Goal: Task Accomplishment & Management: Use online tool/utility

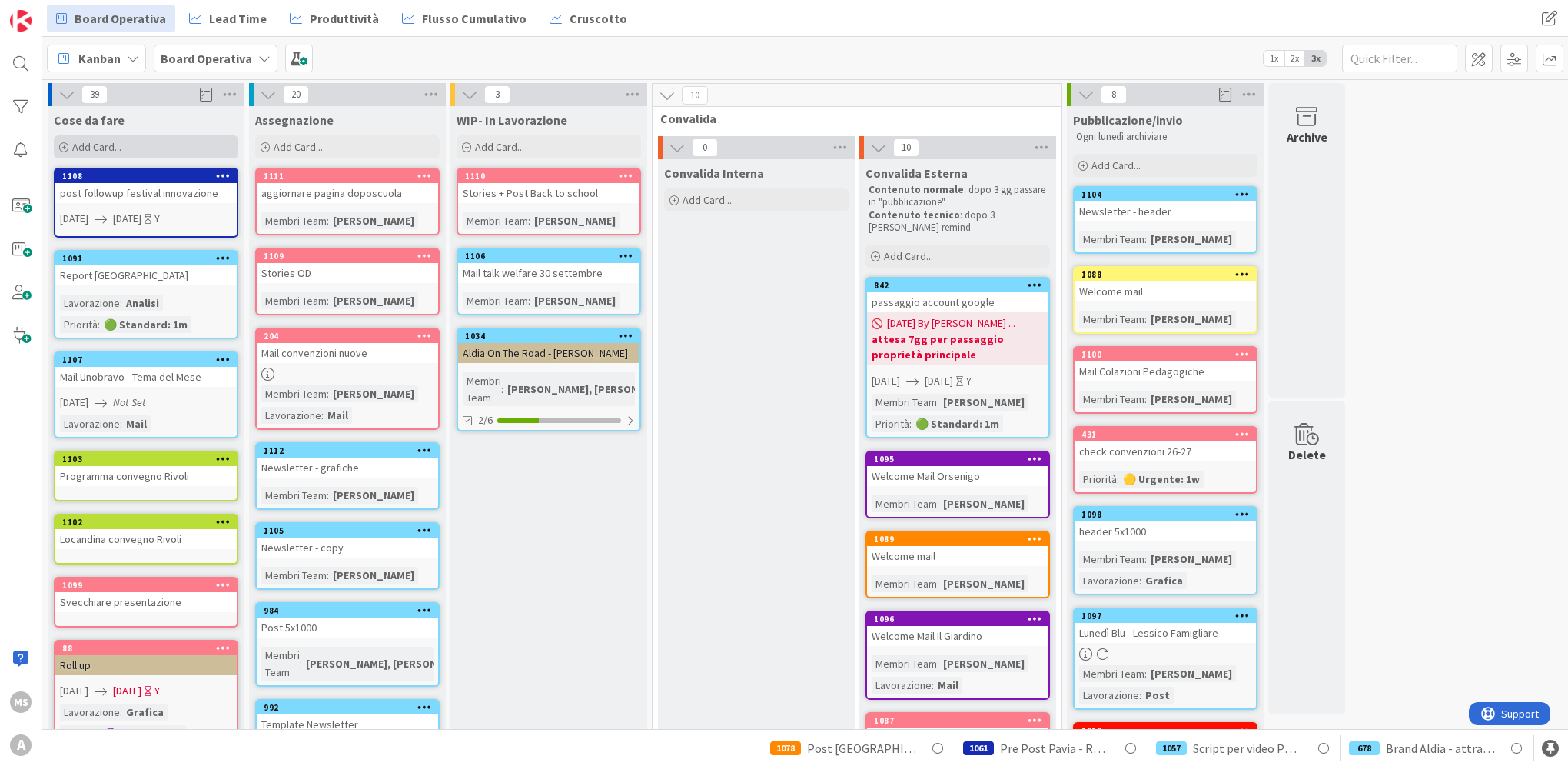
click at [158, 151] on div "Add Card..." at bounding box center [145, 147] width 184 height 23
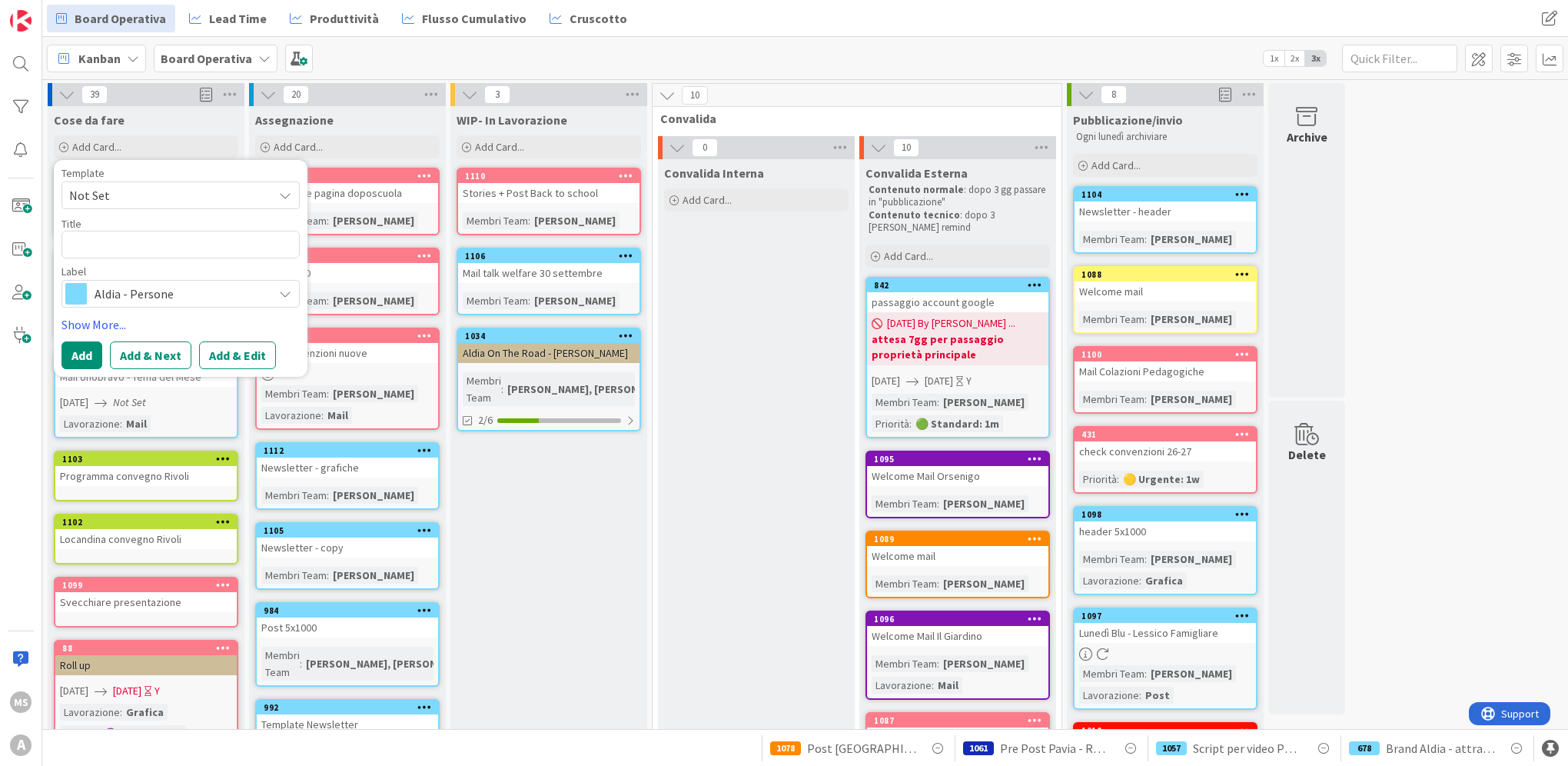
click at [185, 298] on span "Aldia - Persone" at bounding box center [180, 293] width 171 height 22
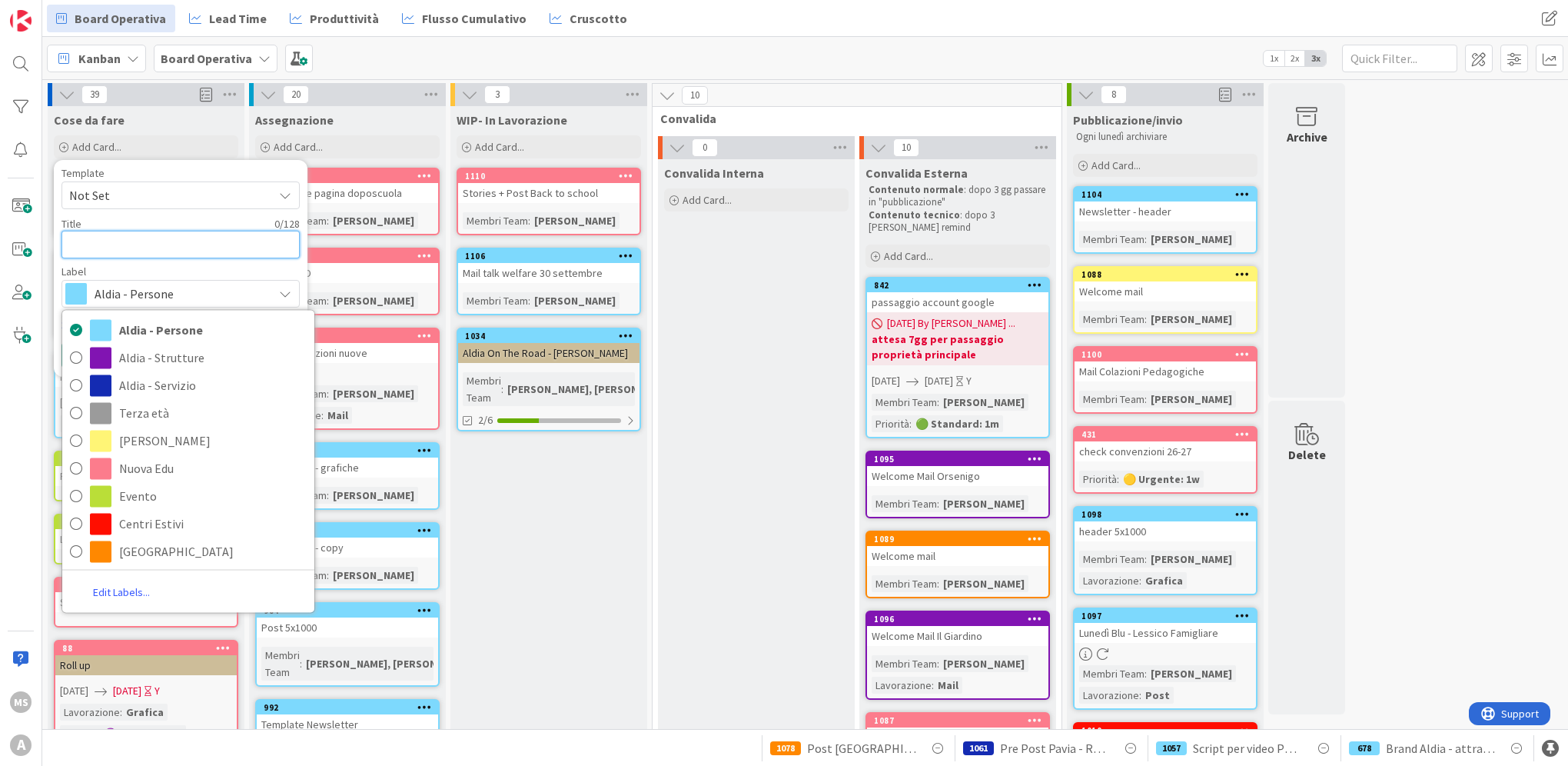
click at [196, 255] on textarea at bounding box center [180, 245] width 239 height 28
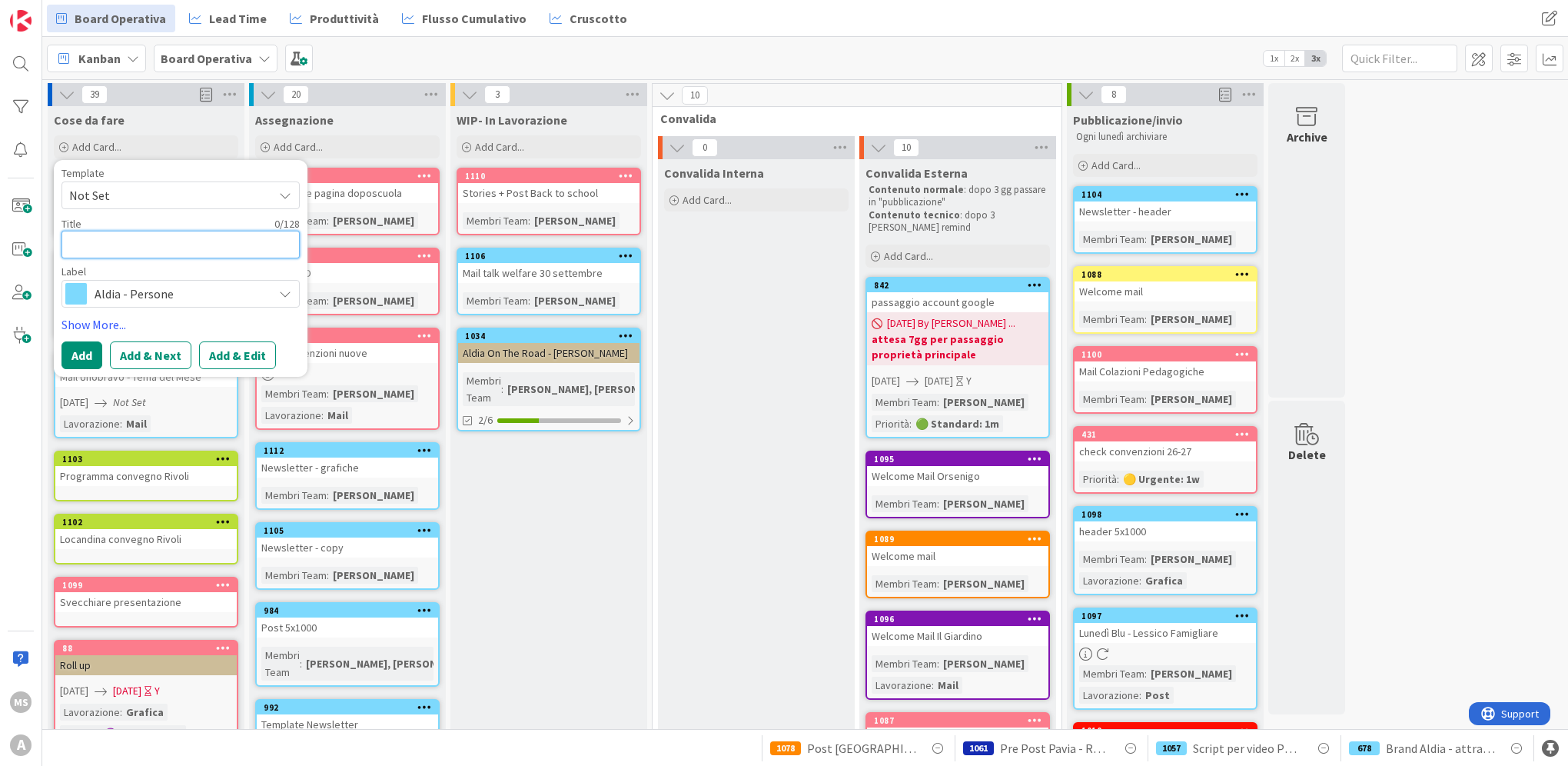
type textarea "x"
type textarea "V"
type textarea "x"
type textarea "Vi"
type textarea "x"
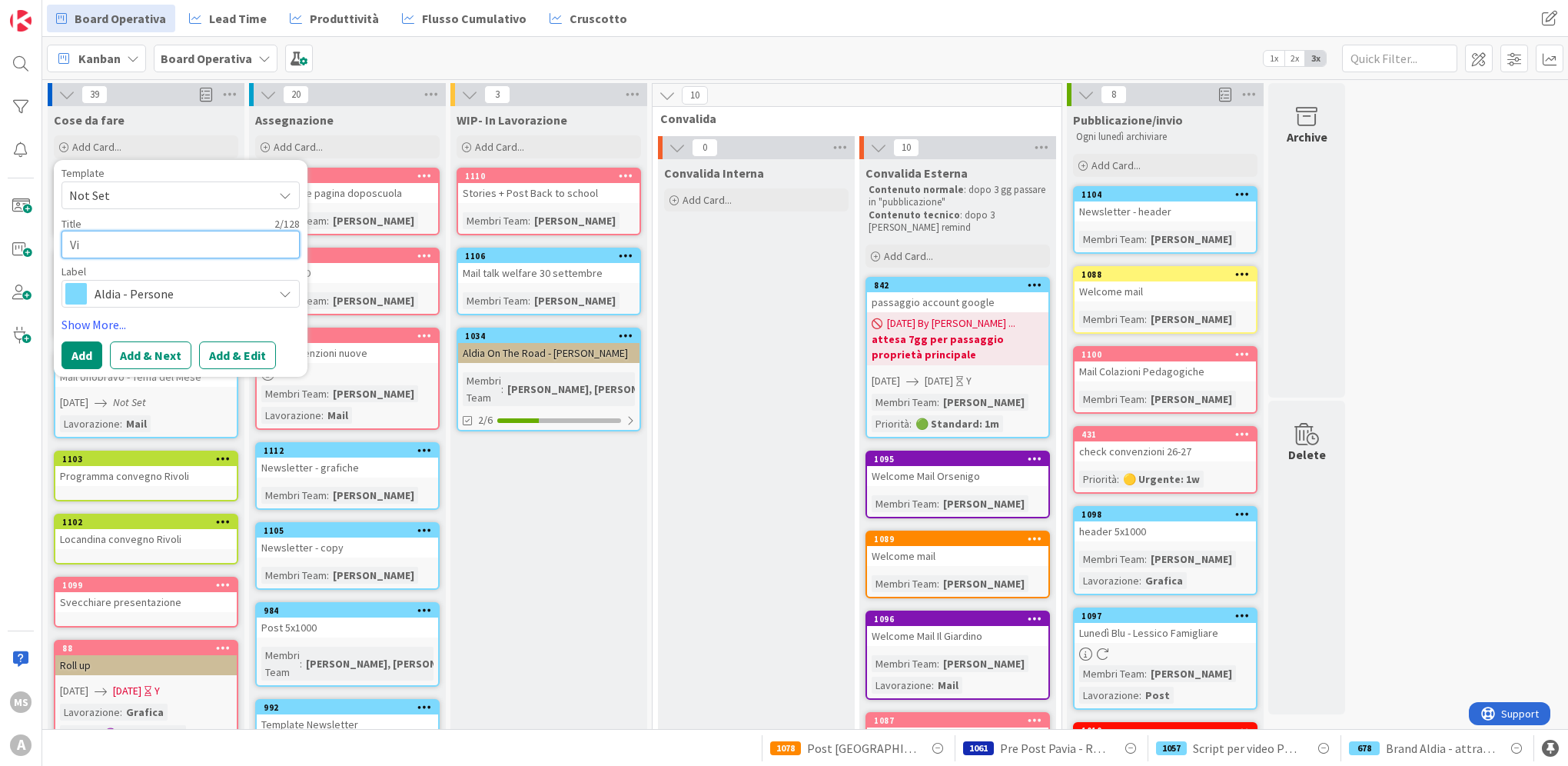
type textarea "Vid"
type textarea "x"
type textarea "Vide"
type textarea "x"
type textarea "Video"
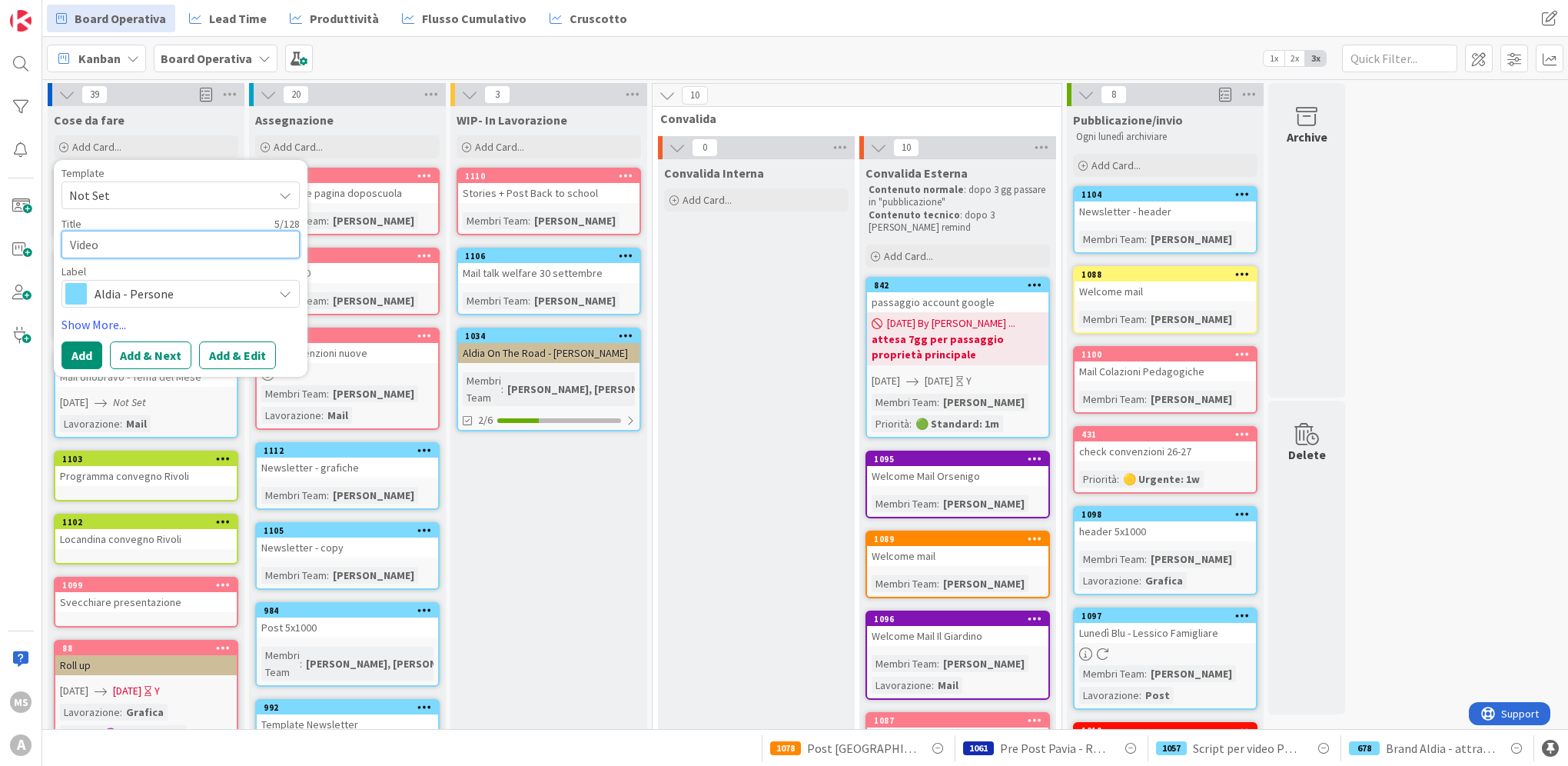
type textarea "x"
type textarea "Video"
type textarea "x"
type textarea "Video C"
type textarea "x"
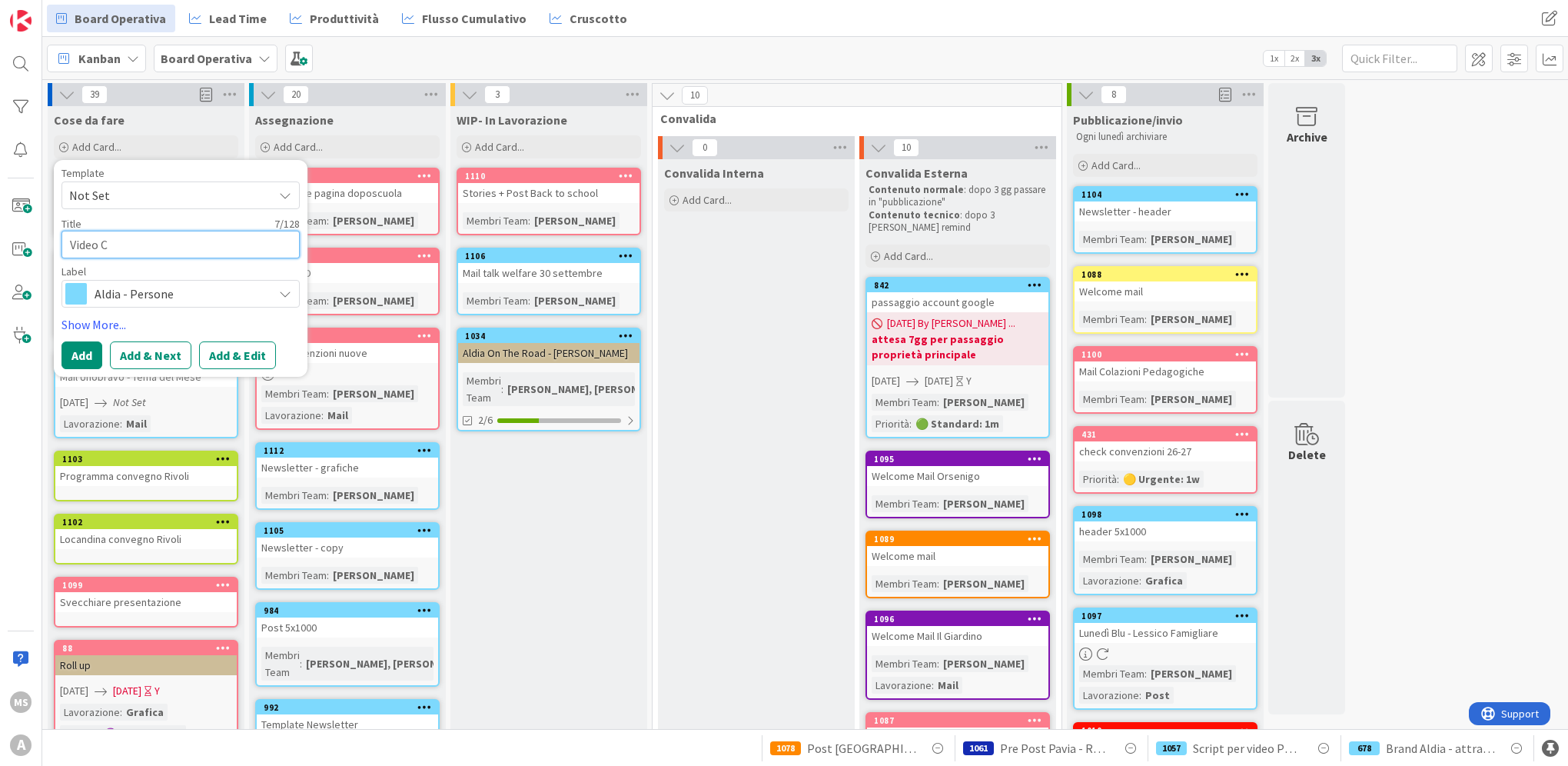
type textarea "Video Co"
type textarea "x"
type textarea "Video Coo"
type textarea "x"
type textarea "Video Coor"
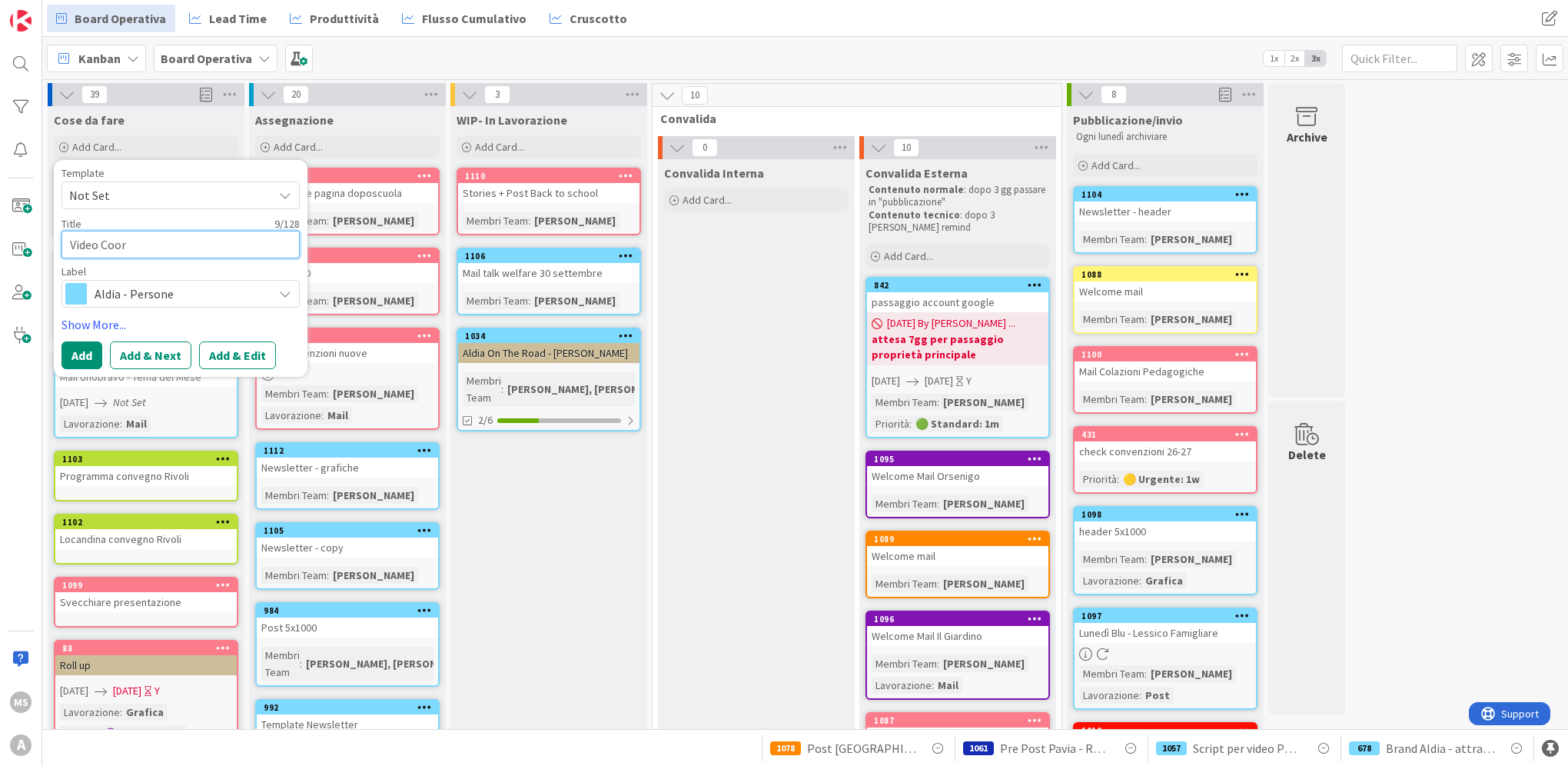
type textarea "x"
type textarea "Video Coordi"
type textarea "x"
type textarea "Video Coordin"
type textarea "x"
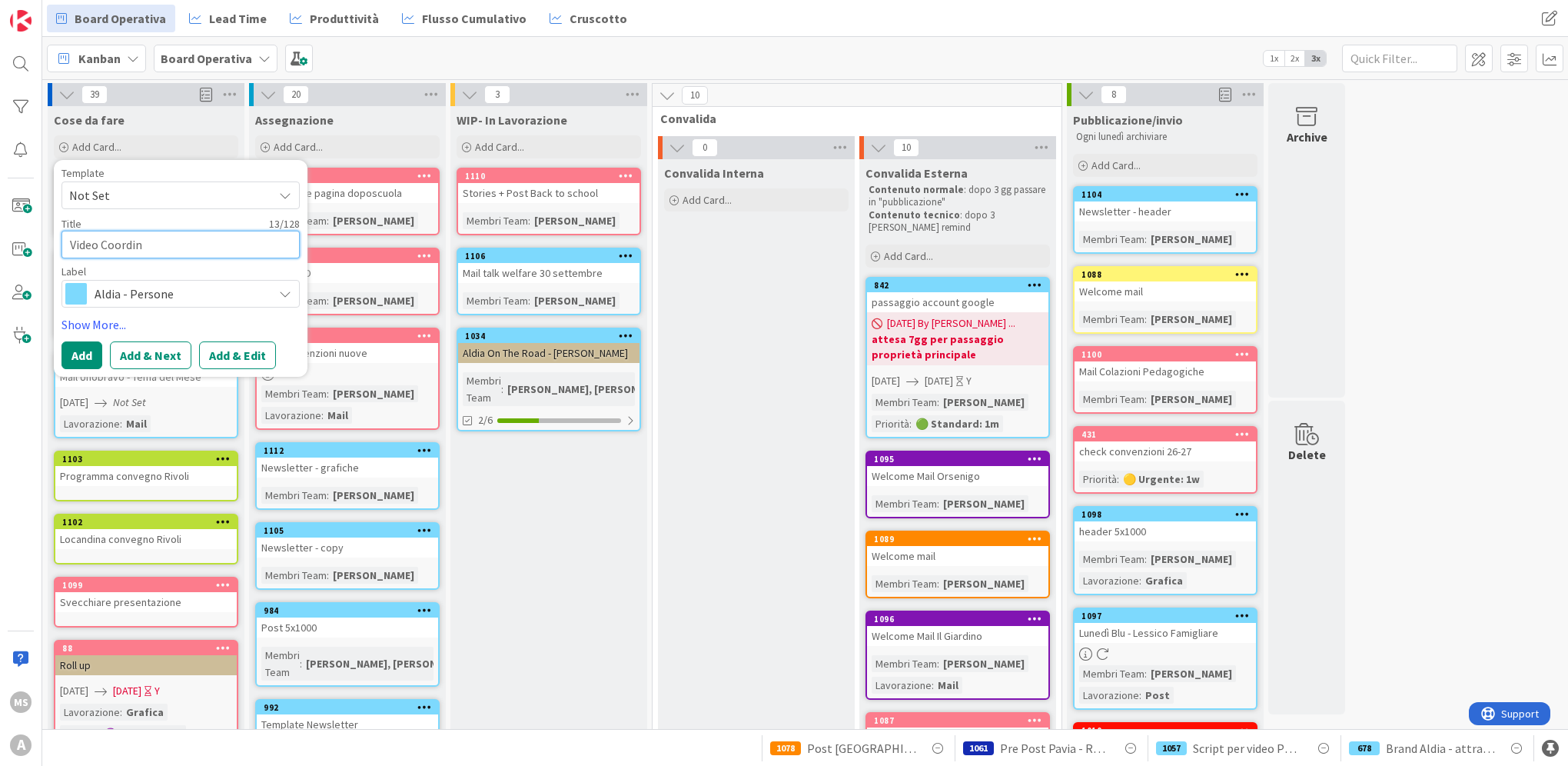
type textarea "Video Coordina"
type textarea "x"
type textarea "Video Coordinat"
type textarea "x"
type textarea "Video Coordinatr"
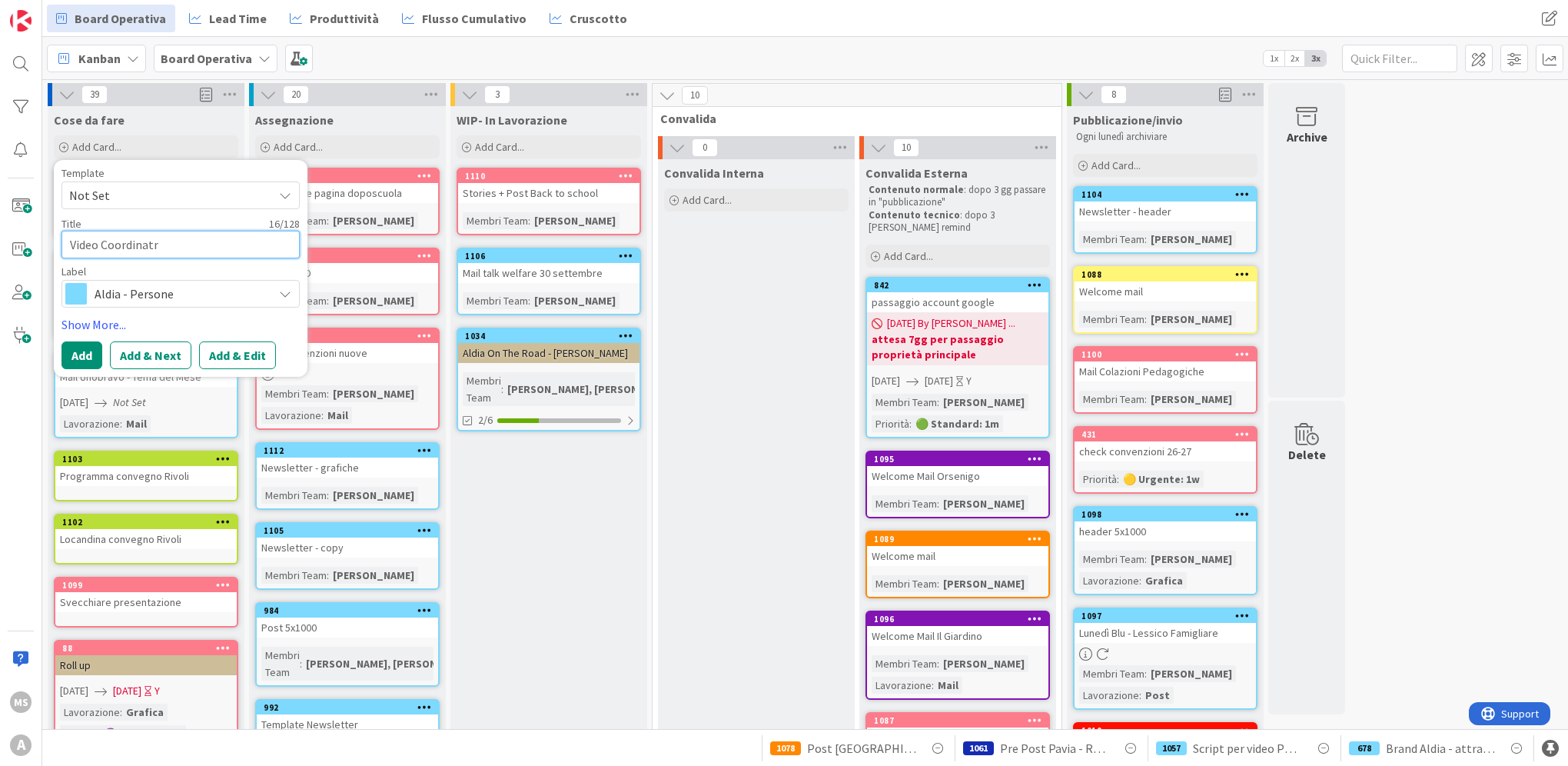
type textarea "x"
type textarea "Video Coordinatri"
type textarea "x"
type textarea "Video Coordinatric"
type textarea "x"
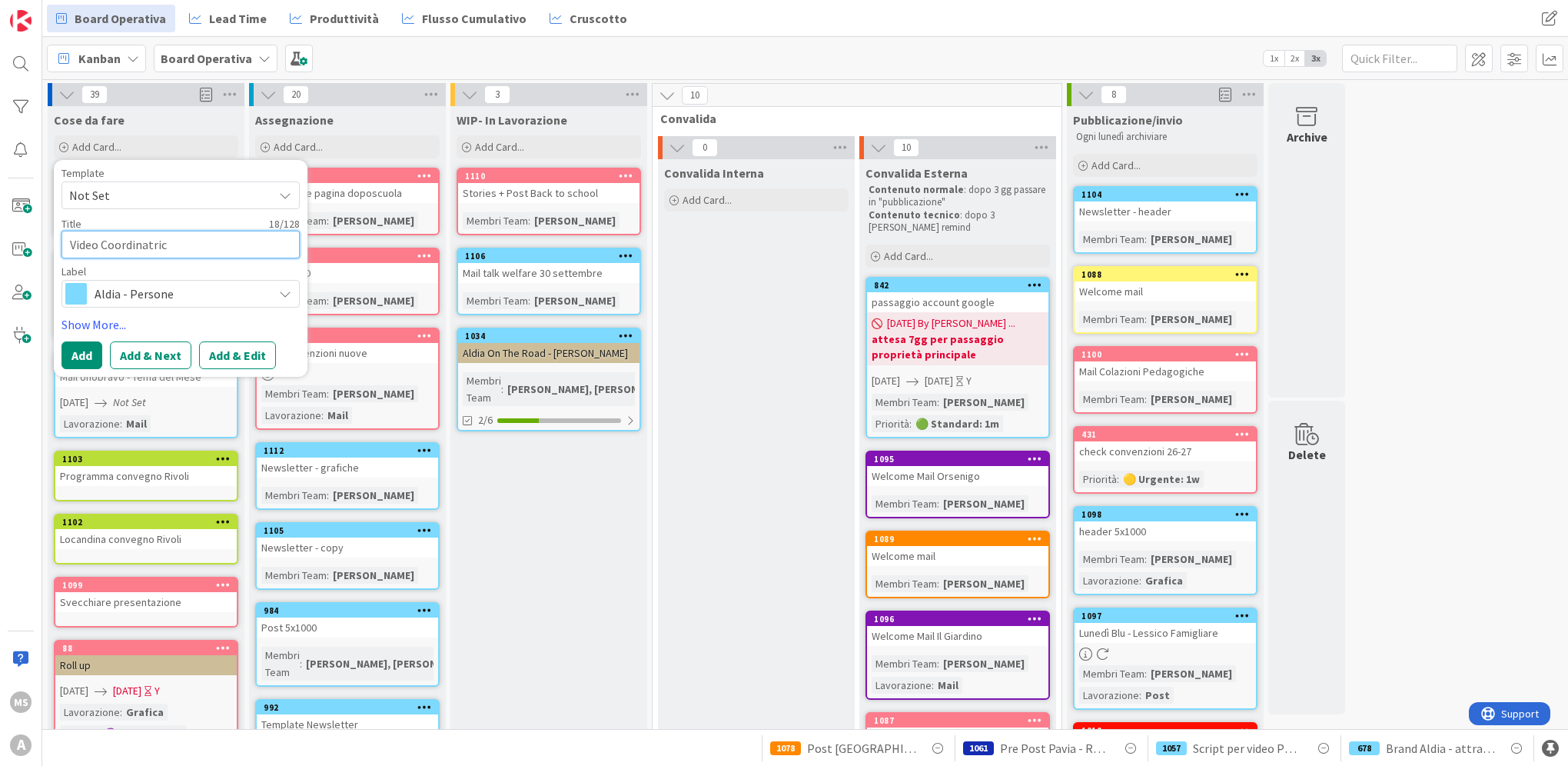
type textarea "Video Coordinatrice"
type textarea "x"
type textarea "Video Coordinatrice"
type textarea "x"
type textarea "Video Coordinatrice -"
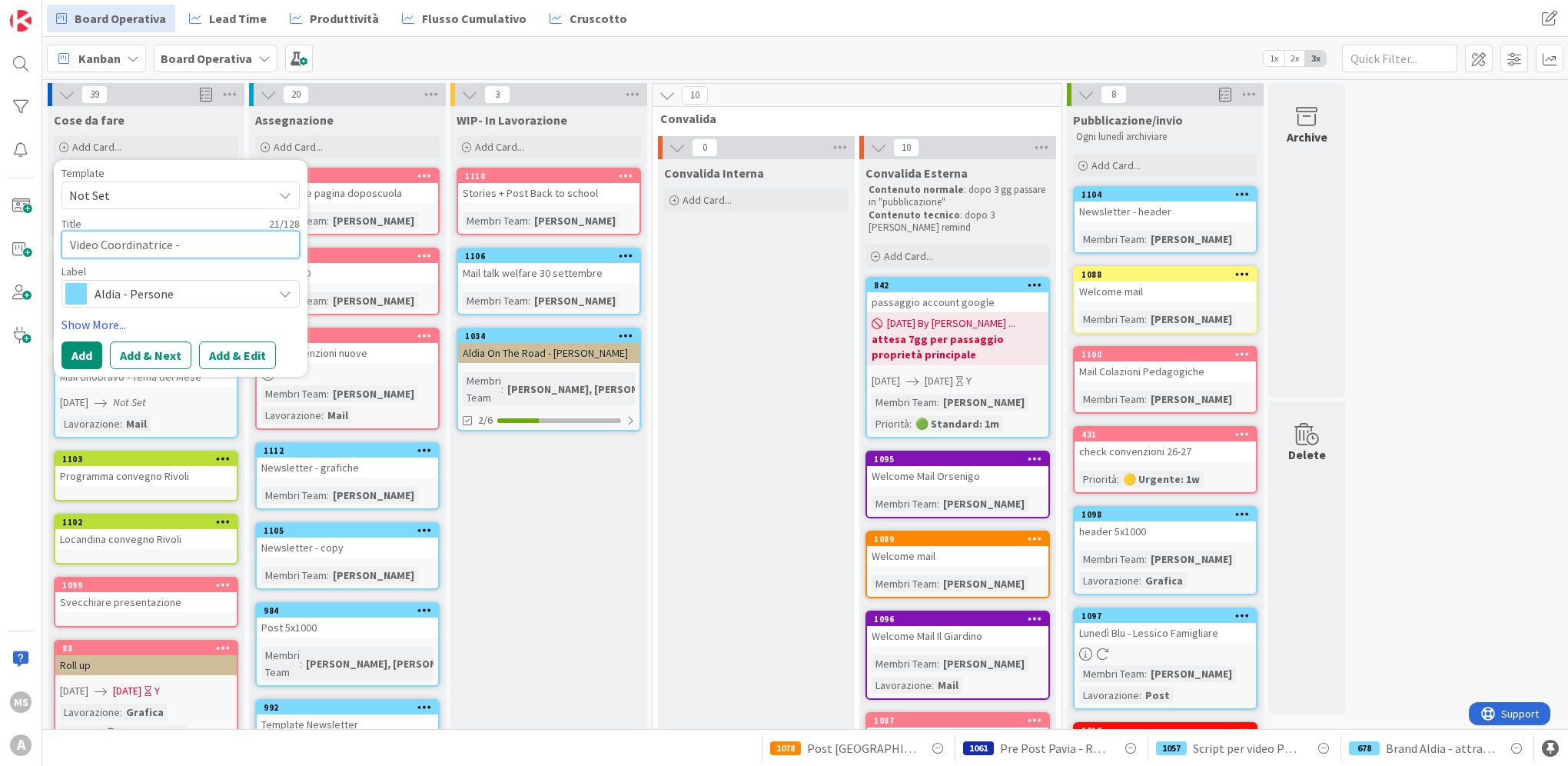
type textarea "x"
type textarea "Video Coordinatrice -"
type textarea "x"
type textarea "Video Coordinatrice - S"
type textarea "x"
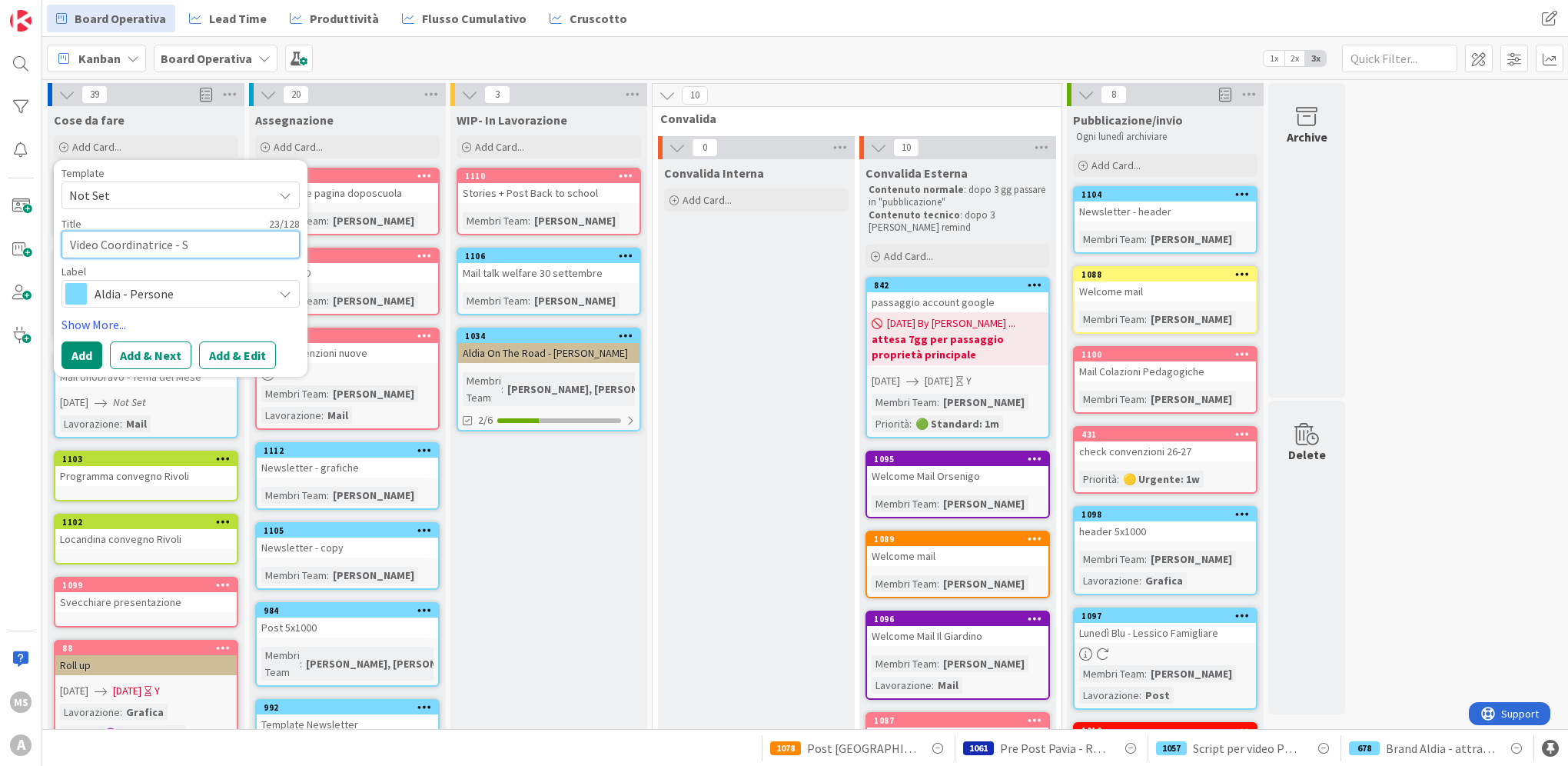
type textarea "Video Coordinatrice - Sa"
type textarea "x"
type textarea "Video Coordinatrice - Sab"
type textarea "x"
type textarea "Video Coordinatrice - Sabi"
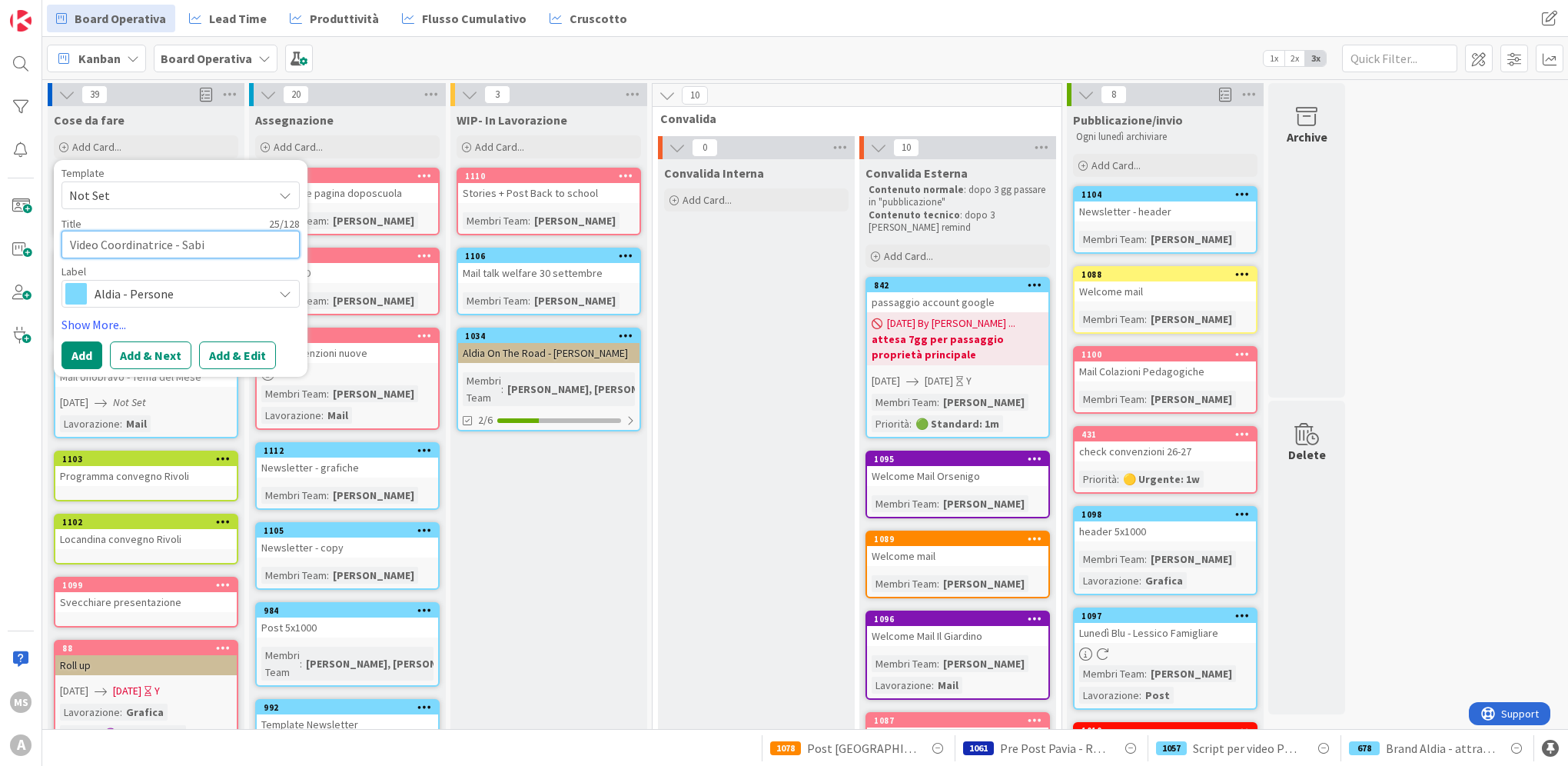
type textarea "x"
type textarea "Video Coordinatrice - Sabin"
type textarea "x"
type textarea "Video Coordinatrice - [PERSON_NAME]"
click at [83, 351] on button "Add" at bounding box center [81, 354] width 41 height 28
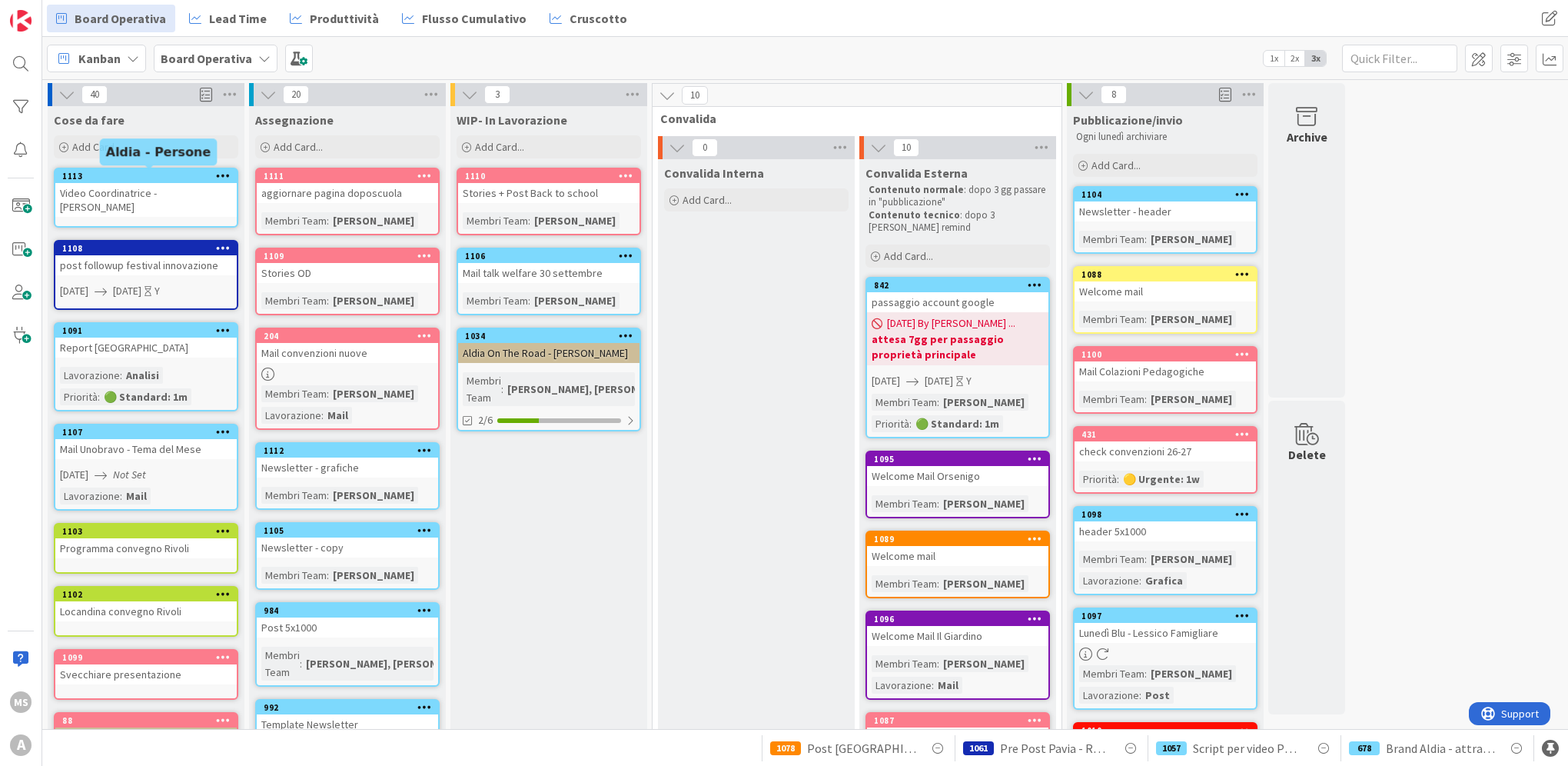
click at [176, 176] on div "1113" at bounding box center [149, 176] width 175 height 11
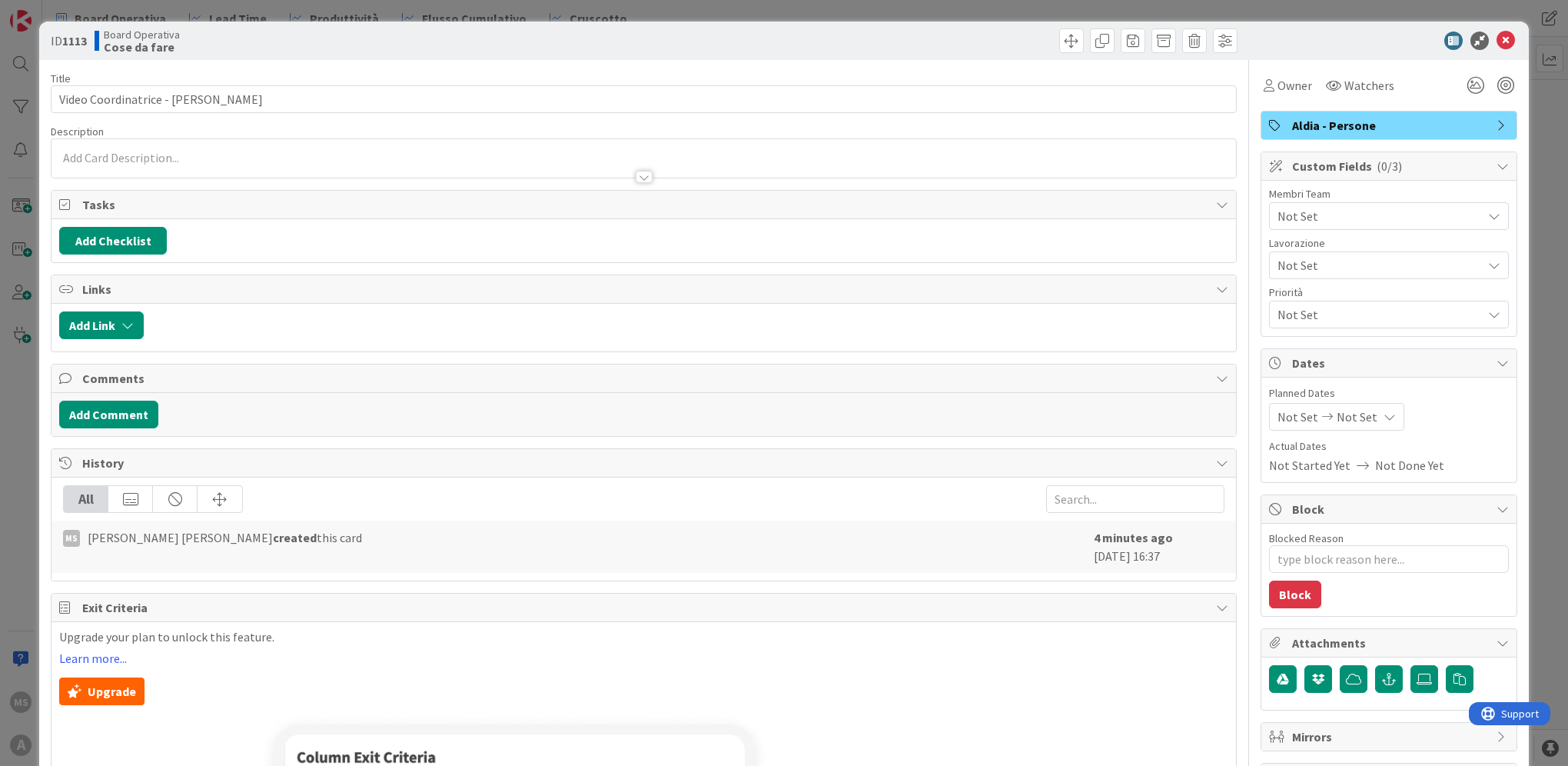
click at [1376, 205] on div "Not Set" at bounding box center [1388, 216] width 240 height 28
click at [1369, 258] on span "Not Set" at bounding box center [1376, 265] width 197 height 22
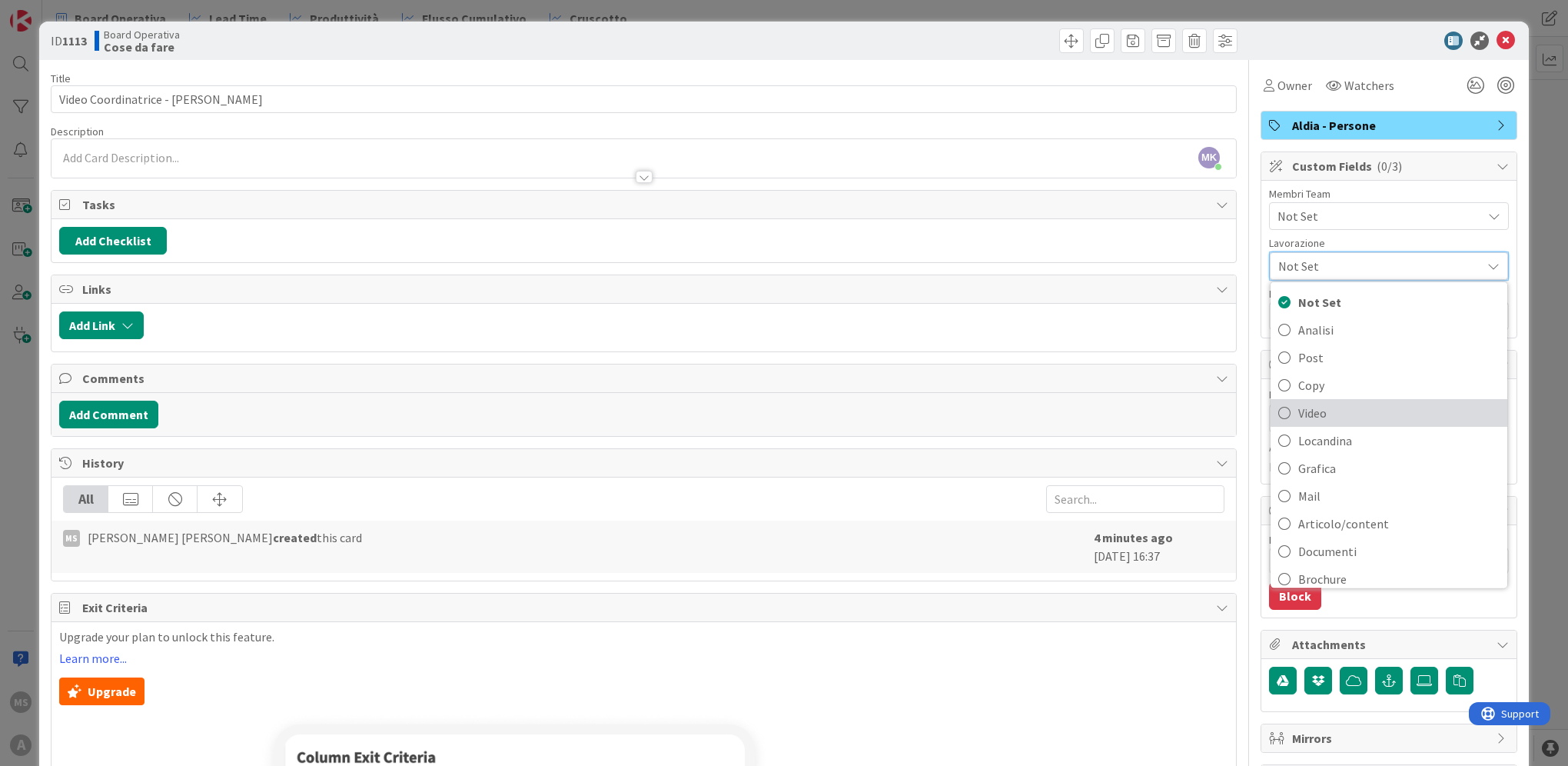
click at [1343, 423] on link "Video" at bounding box center [1389, 413] width 237 height 28
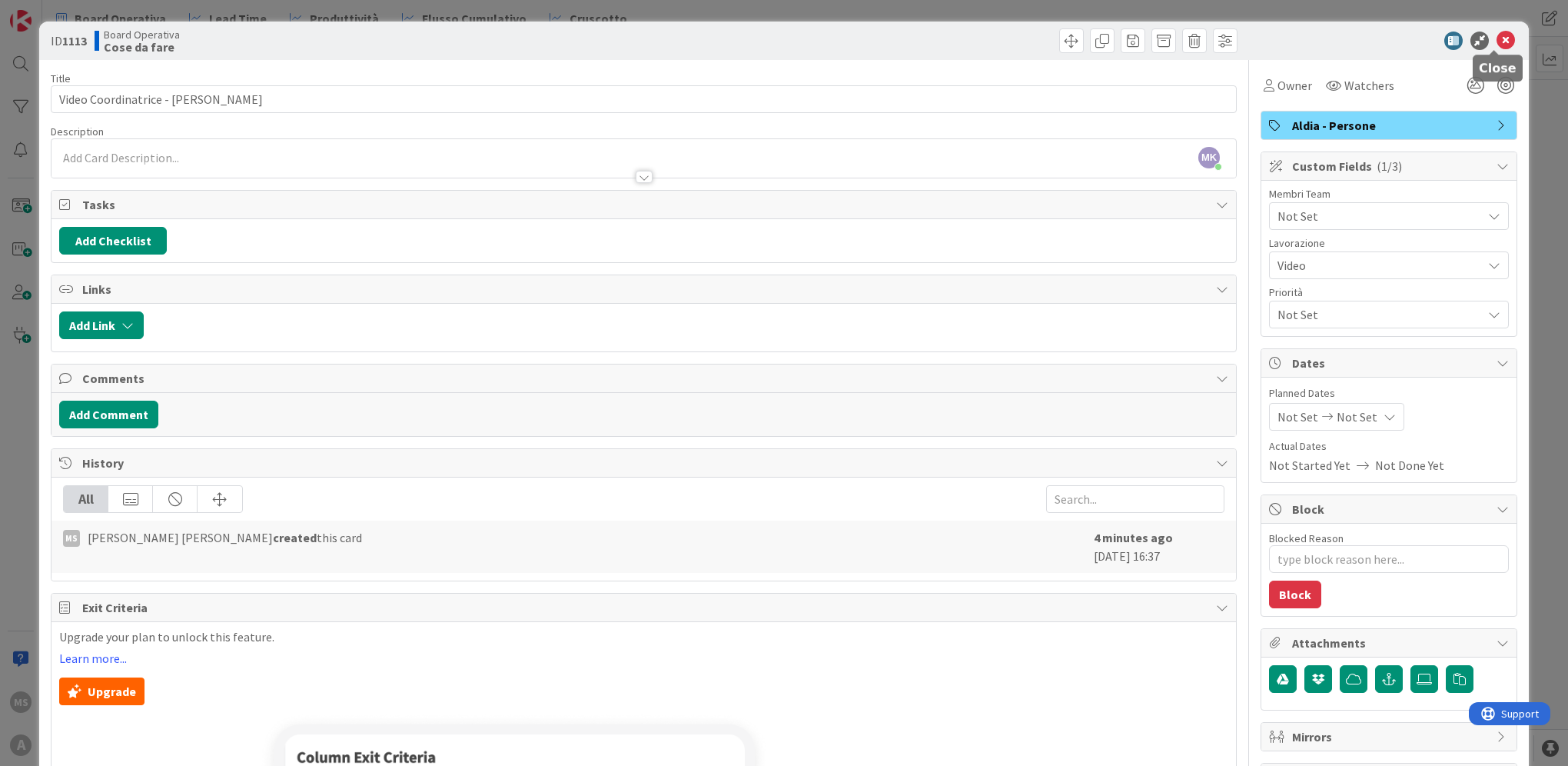
click at [1496, 43] on icon at bounding box center [1505, 40] width 18 height 18
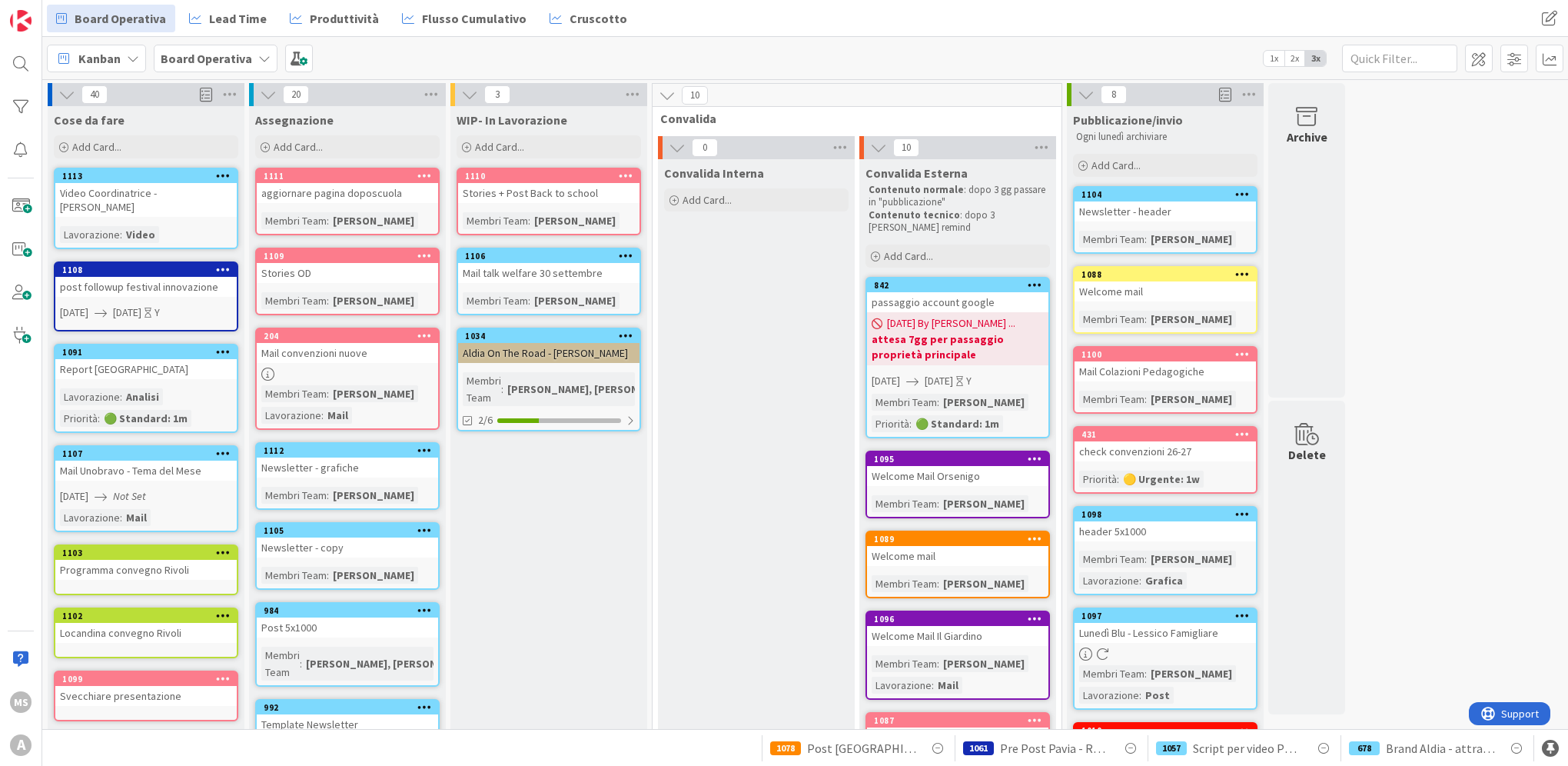
click at [155, 181] on div "1113" at bounding box center [149, 176] width 175 height 11
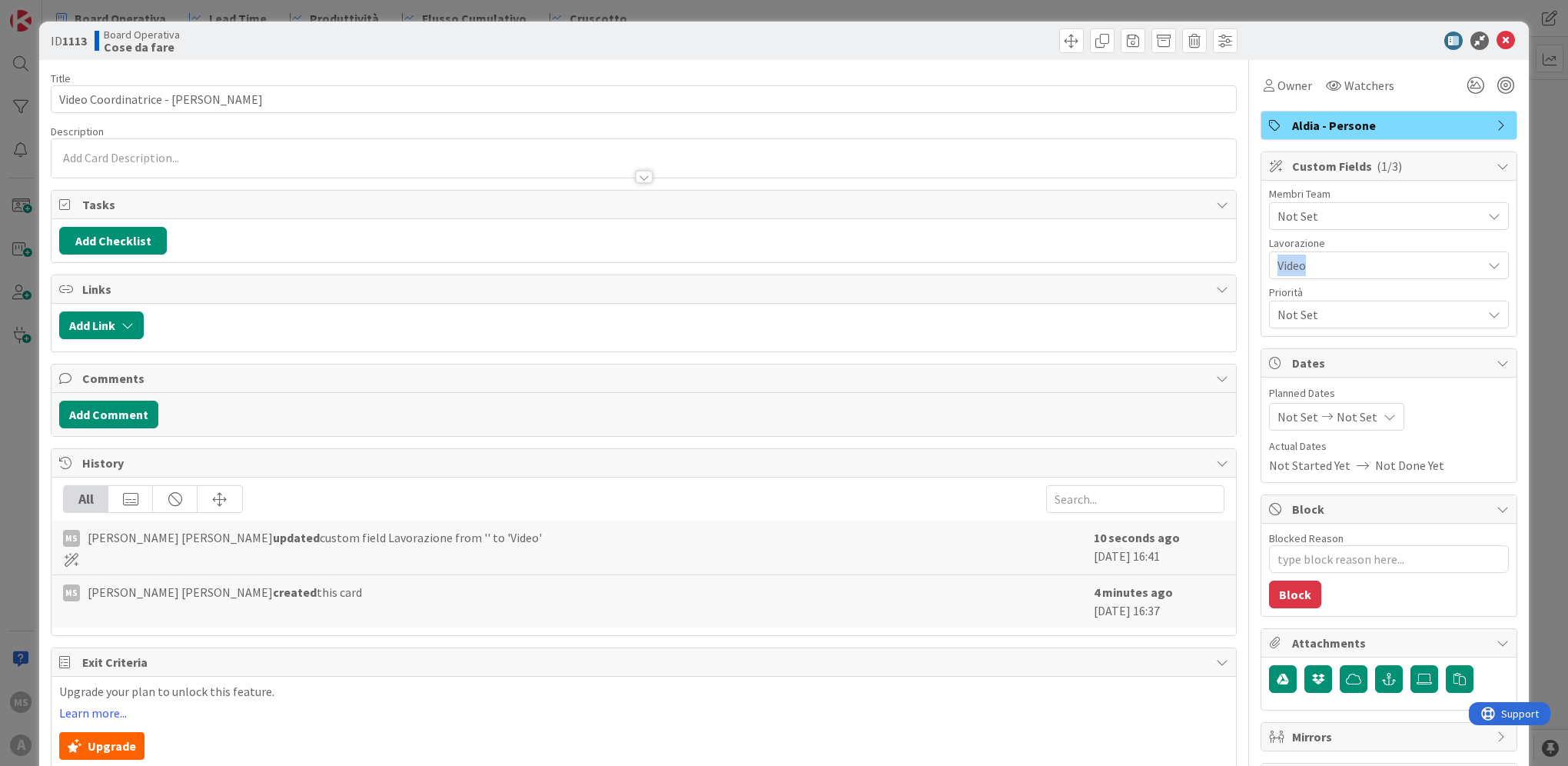
drag, startPoint x: 1338, startPoint y: 241, endPoint x: 1330, endPoint y: 265, distance: 25.3
click at [1330, 265] on div "Lavorazione Video" at bounding box center [1388, 258] width 240 height 41
drag, startPoint x: 1330, startPoint y: 265, endPoint x: 1324, endPoint y: 273, distance: 10.0
click at [1324, 273] on span "Video" at bounding box center [1376, 265] width 197 height 22
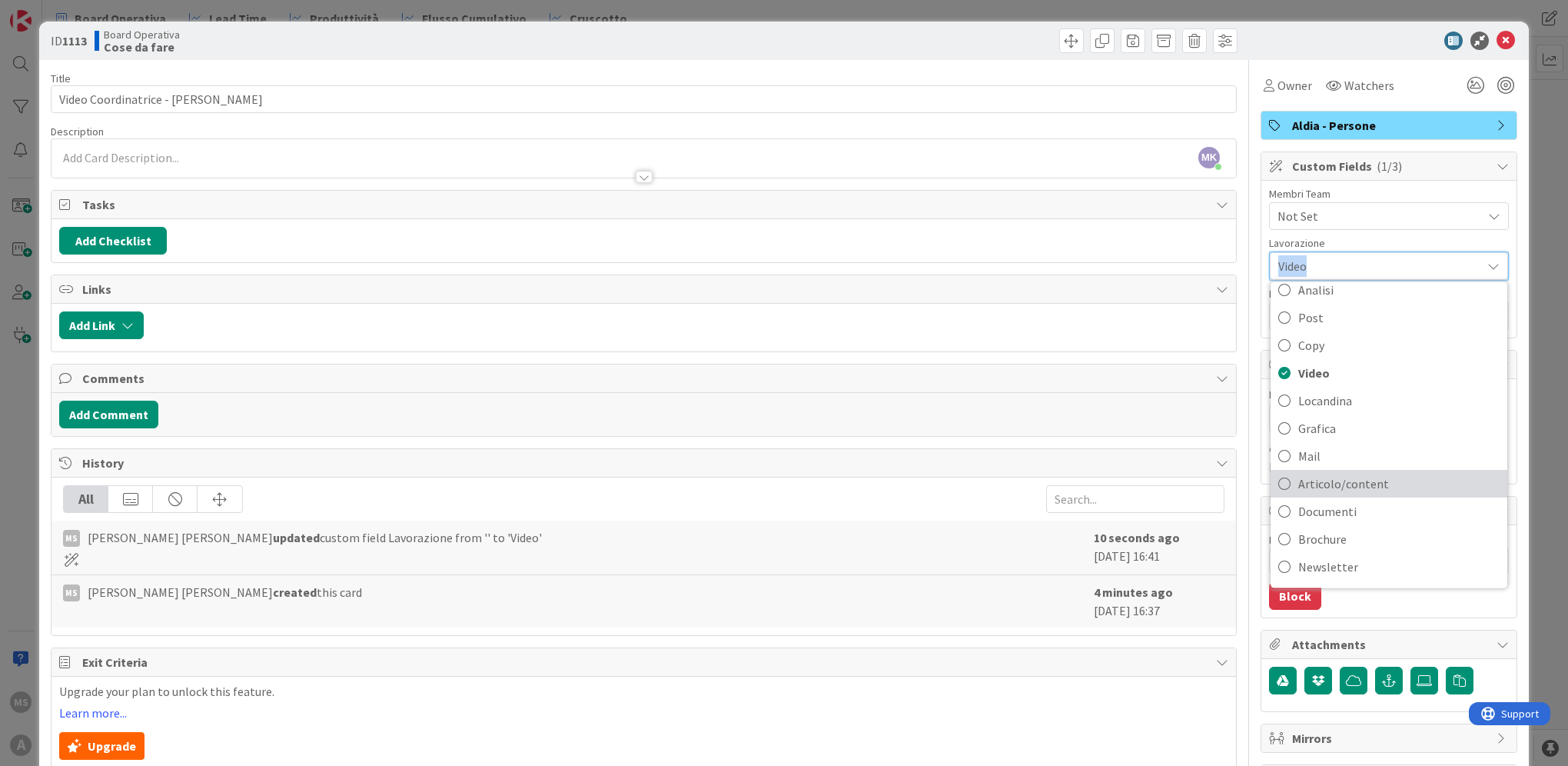
scroll to position [120, 0]
click at [1499, 42] on icon at bounding box center [1505, 40] width 18 height 18
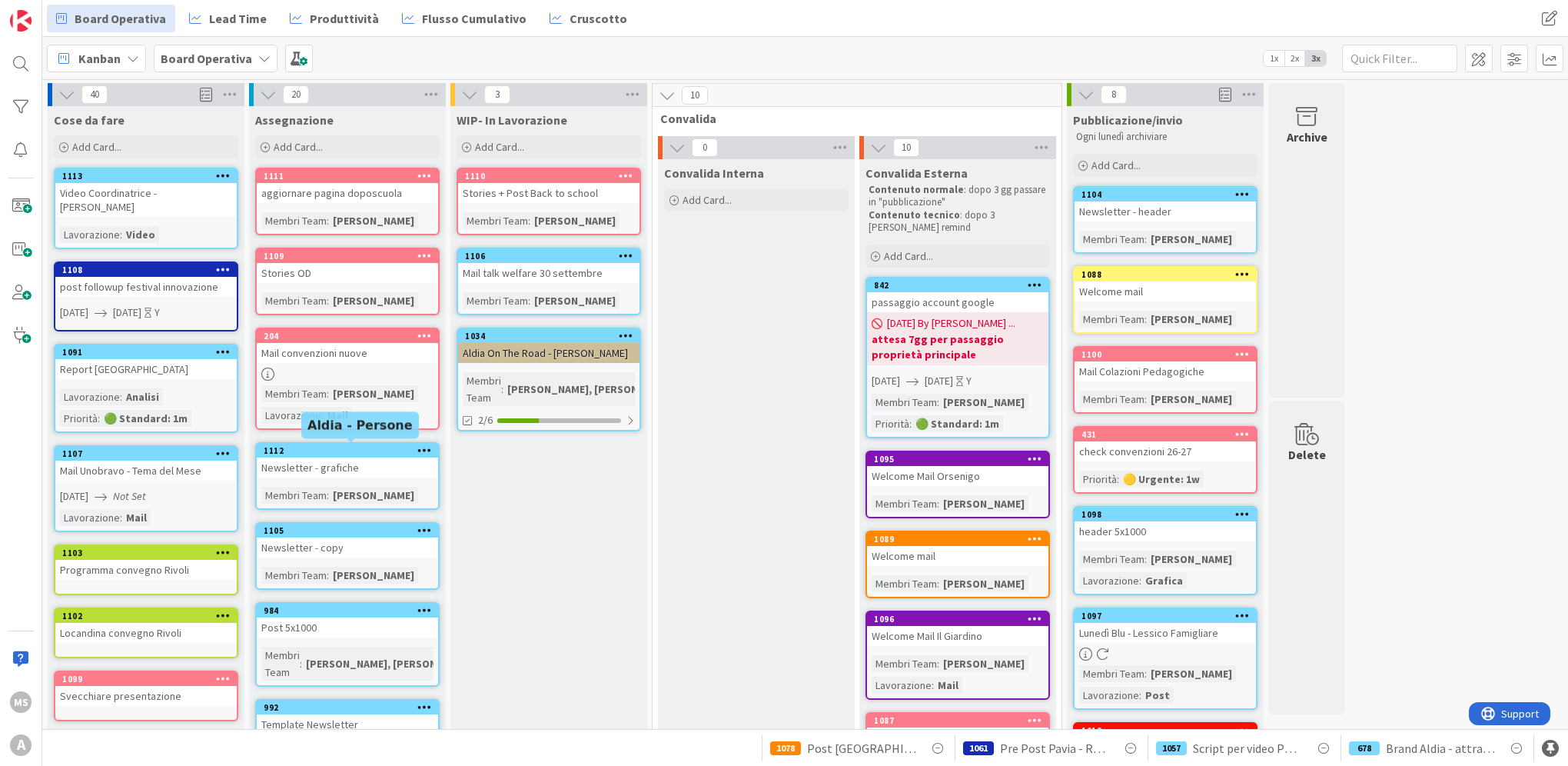
click at [345, 445] on div "1112" at bounding box center [350, 450] width 175 height 11
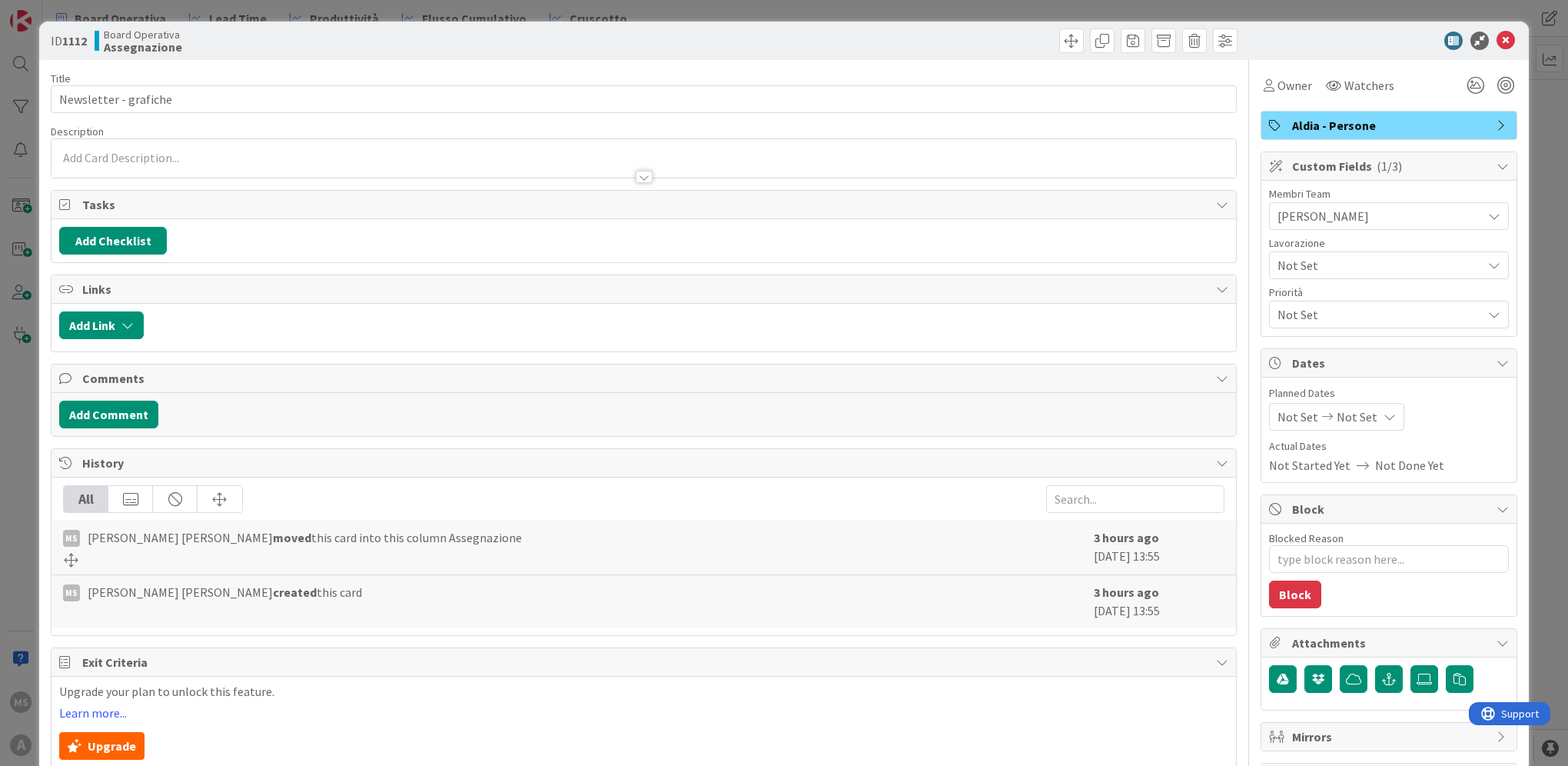
click at [1328, 256] on span "Not Set" at bounding box center [1376, 265] width 197 height 22
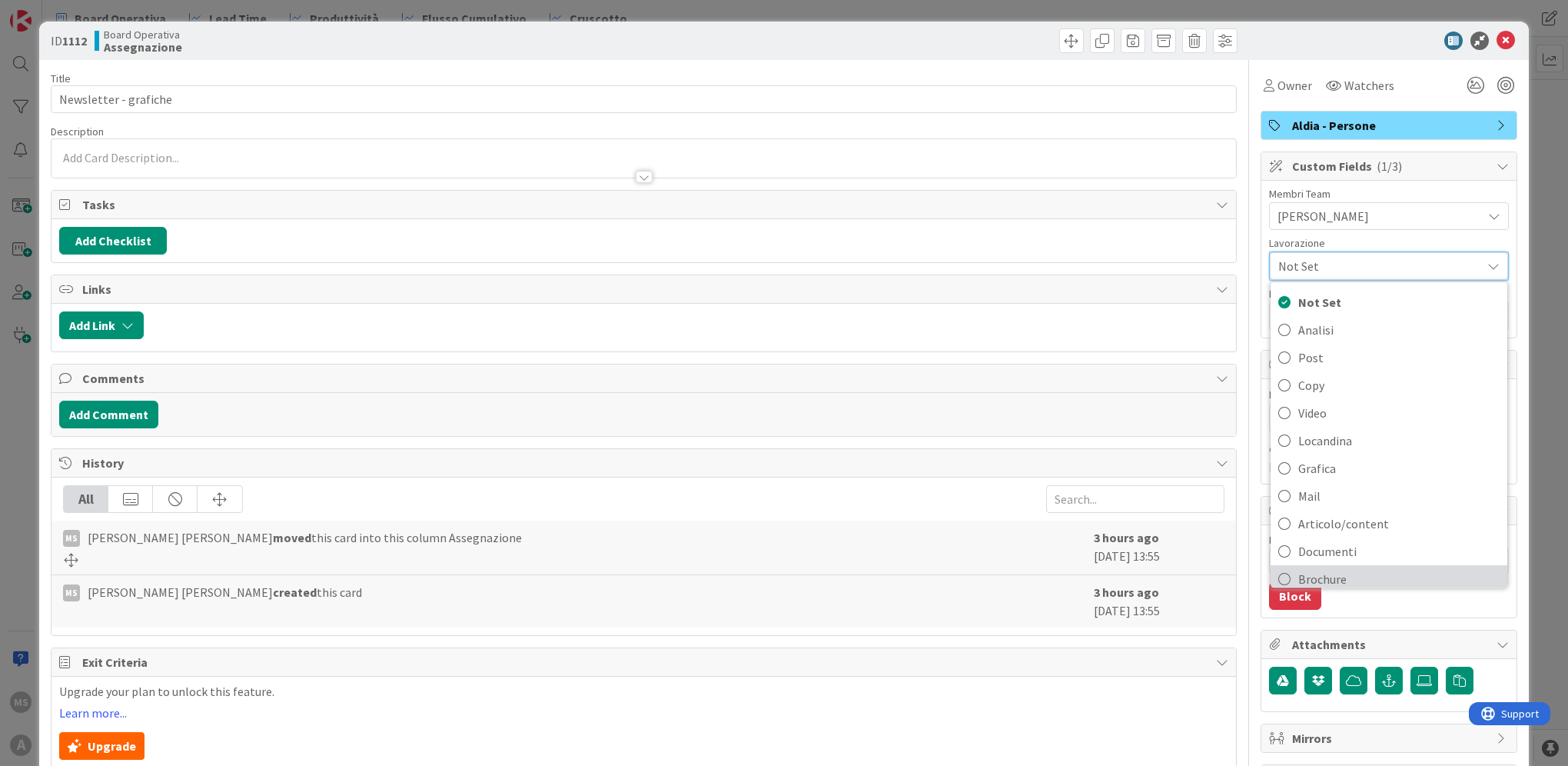
scroll to position [120, 0]
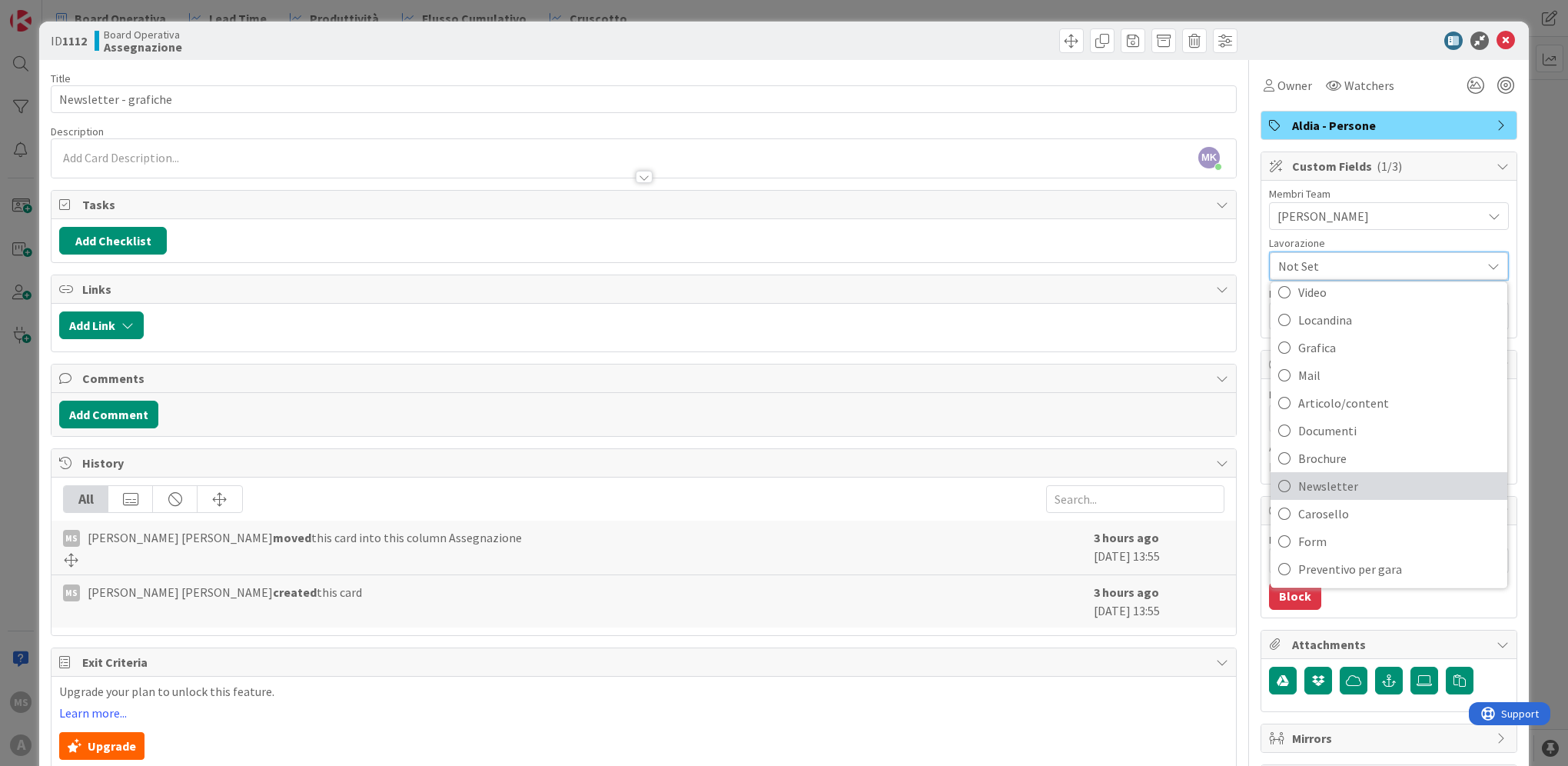
click at [1357, 479] on span "Newsletter" at bounding box center [1399, 486] width 201 height 23
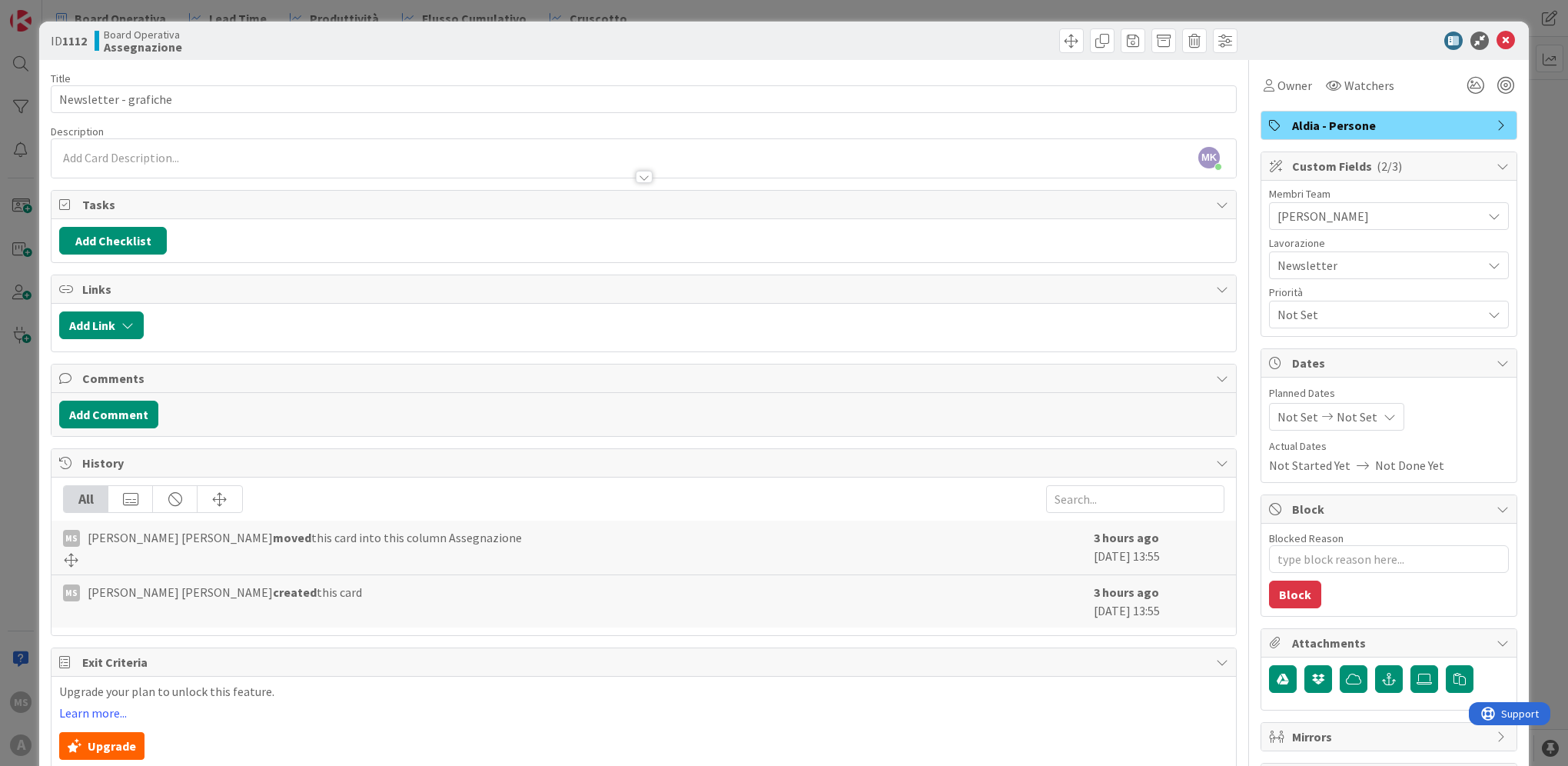
click at [1483, 50] on div at bounding box center [1381, 40] width 272 height 18
click at [1486, 50] on div at bounding box center [1381, 40] width 272 height 18
click at [1496, 41] on icon at bounding box center [1505, 40] width 18 height 18
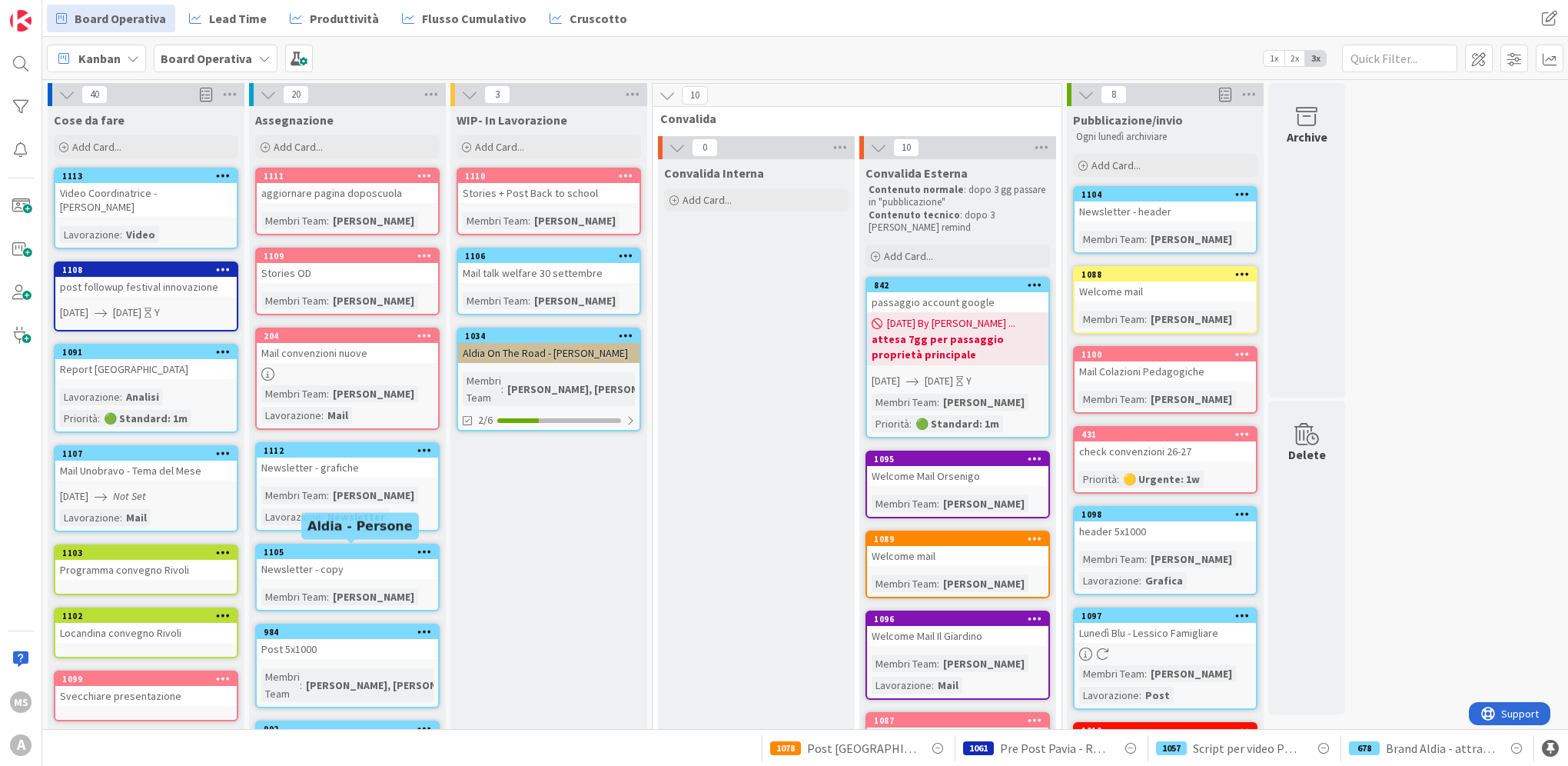
click at [265, 546] on div "1105" at bounding box center [350, 551] width 175 height 11
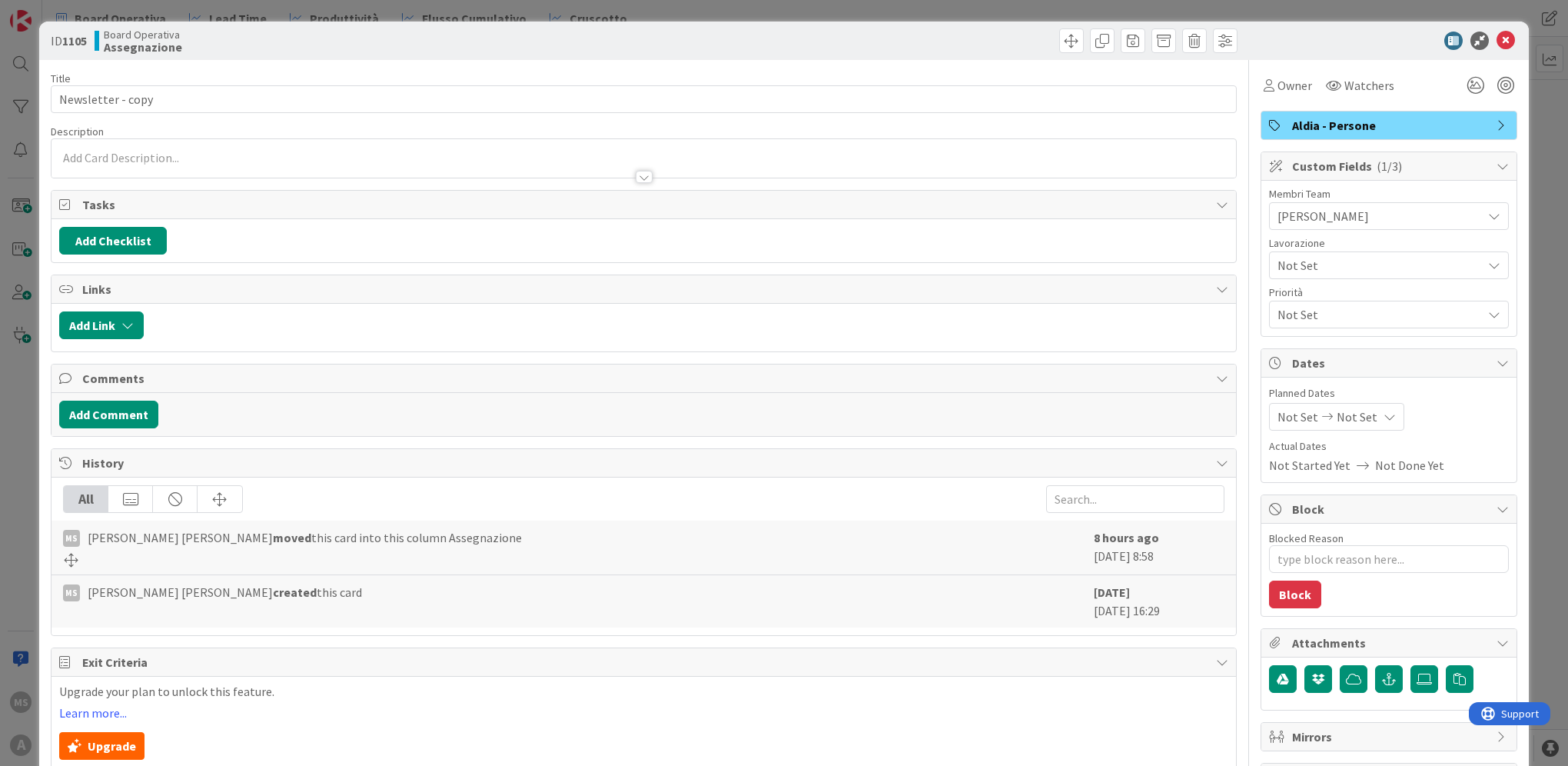
click at [1341, 266] on span "Not Set" at bounding box center [1376, 265] width 197 height 22
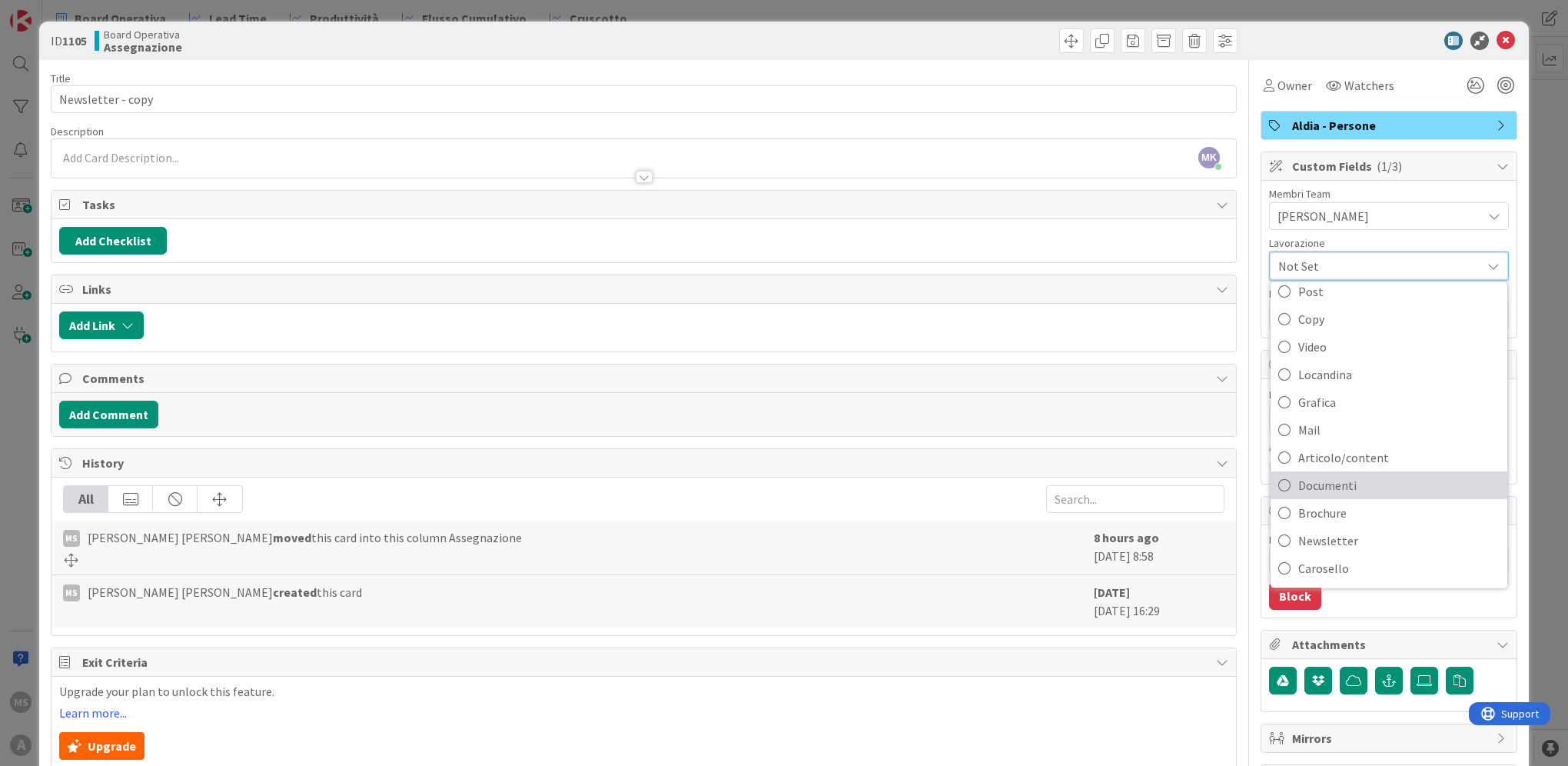
scroll to position [120, 0]
click at [1331, 483] on span "Newsletter" at bounding box center [1399, 486] width 201 height 23
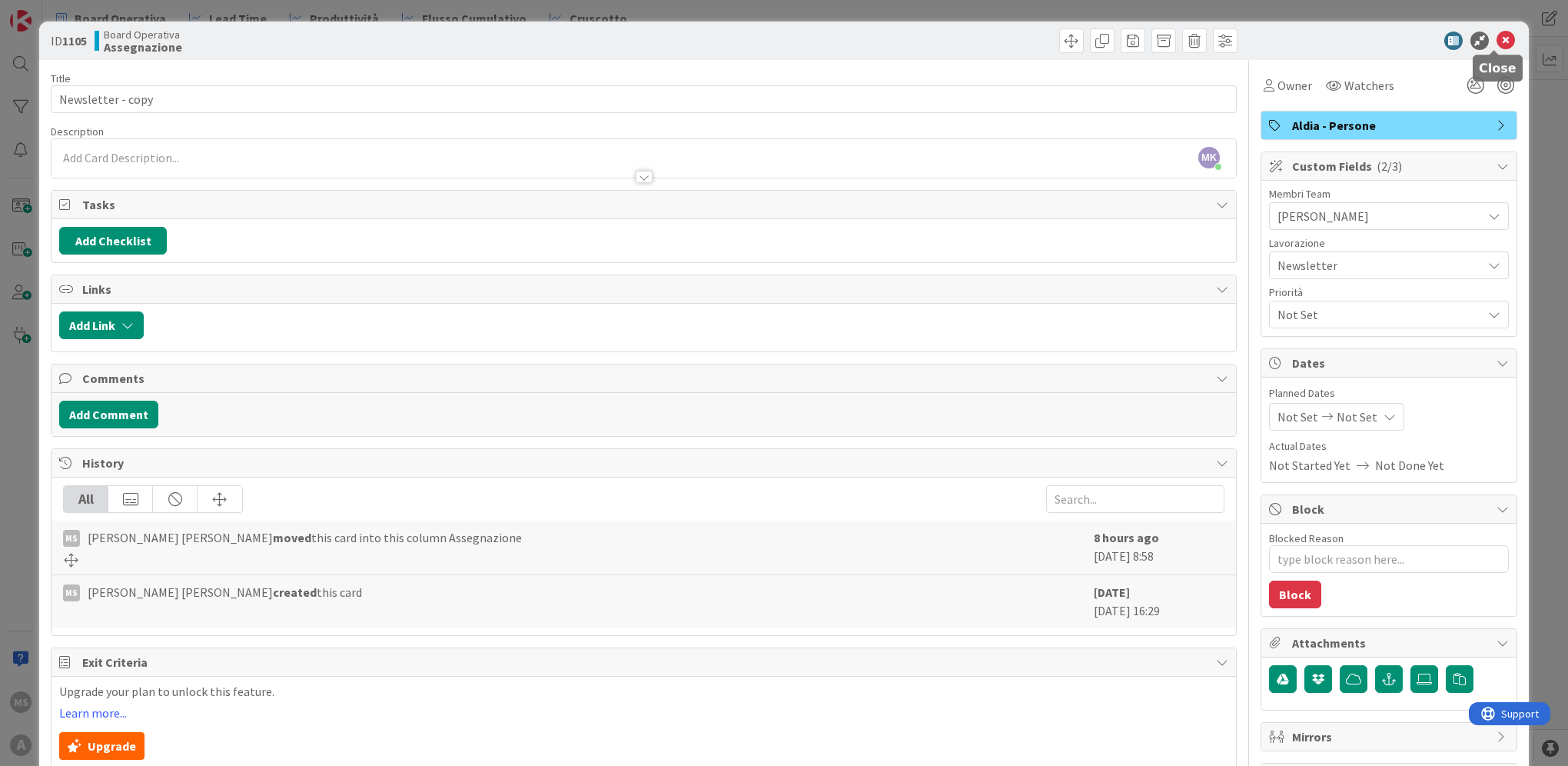
click at [1499, 45] on icon at bounding box center [1505, 40] width 18 height 18
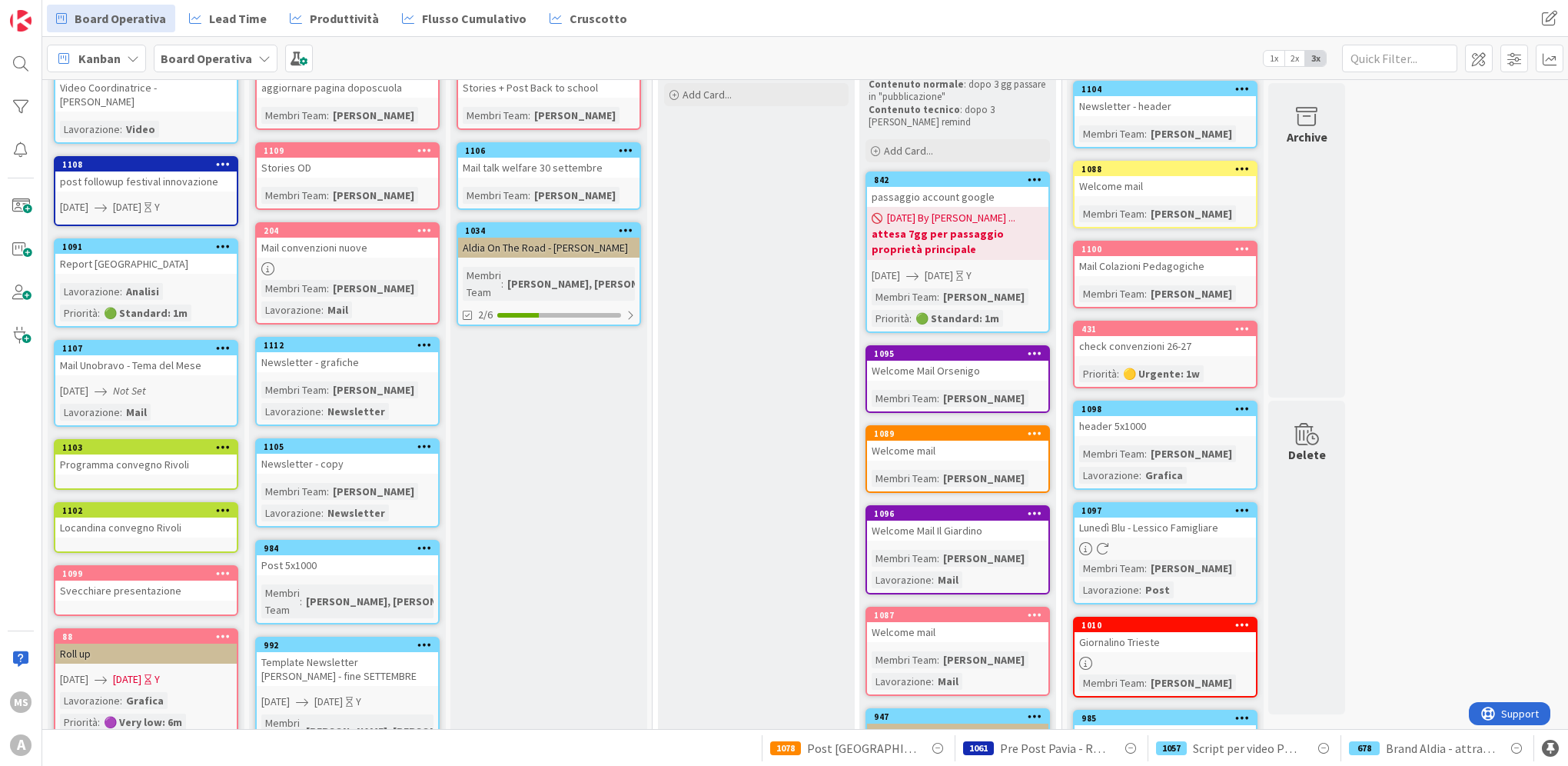
scroll to position [231, 0]
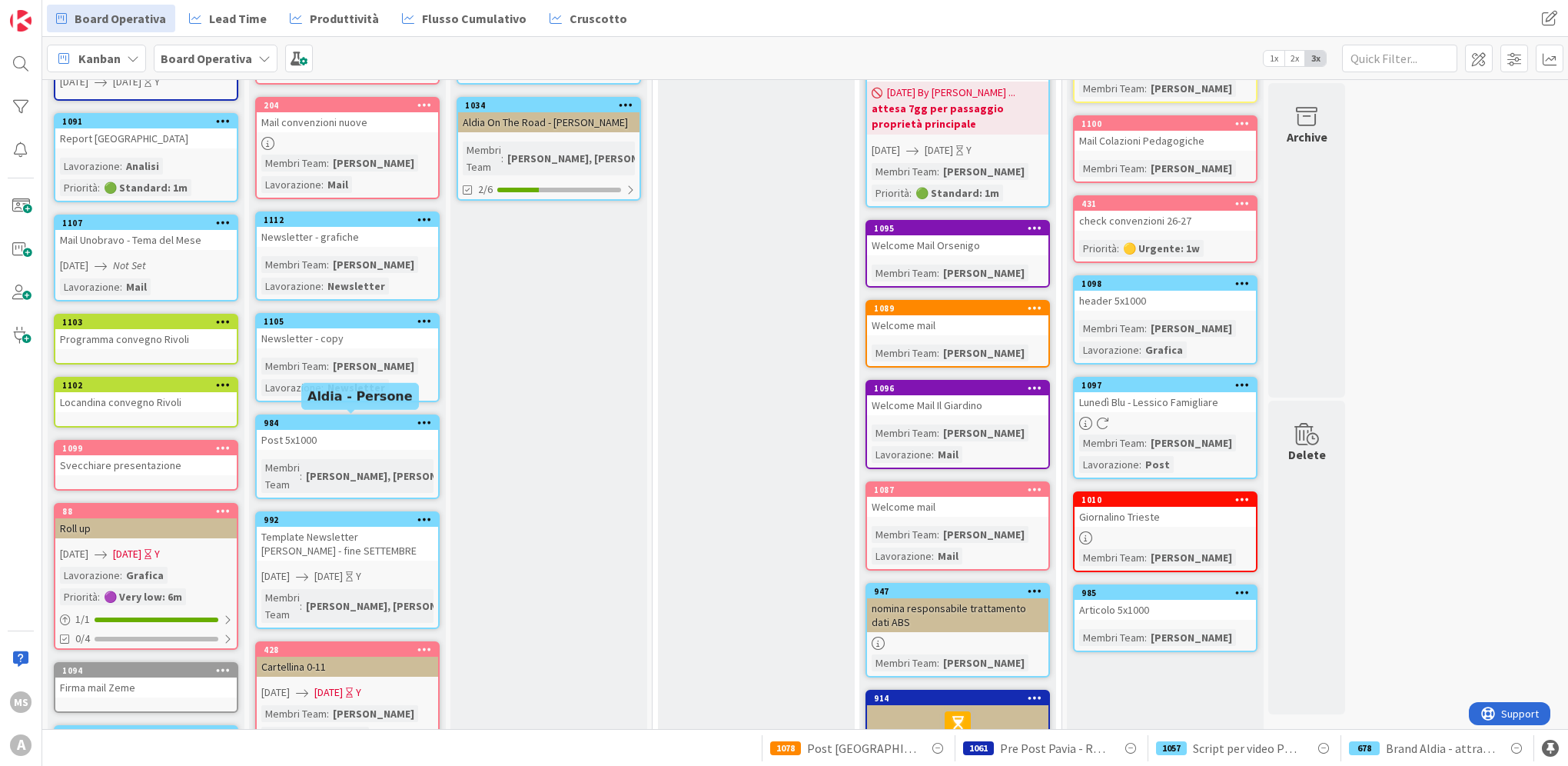
click at [334, 423] on div "984" at bounding box center [350, 422] width 175 height 11
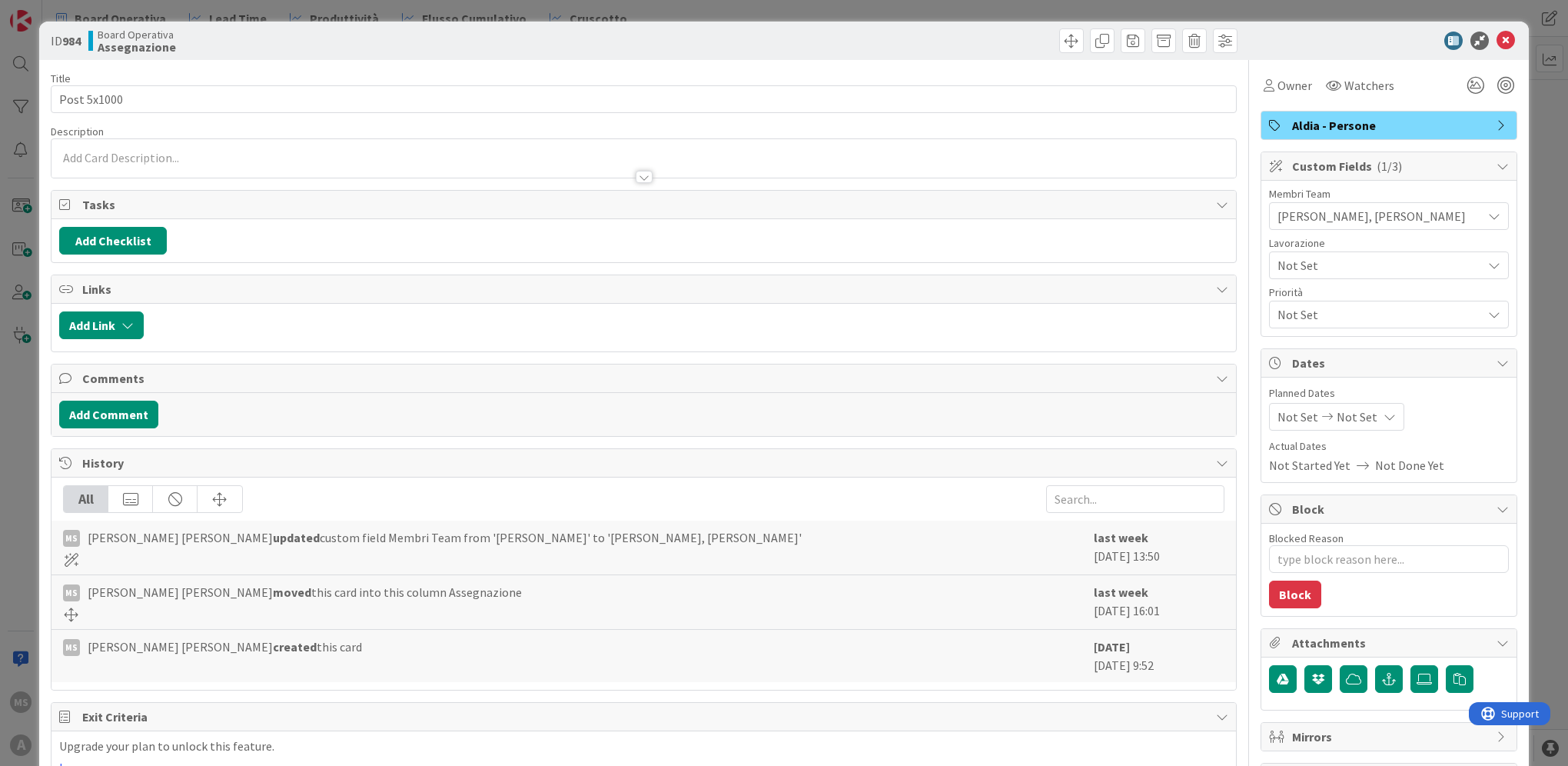
click at [1335, 268] on span "Not Set" at bounding box center [1376, 265] width 197 height 22
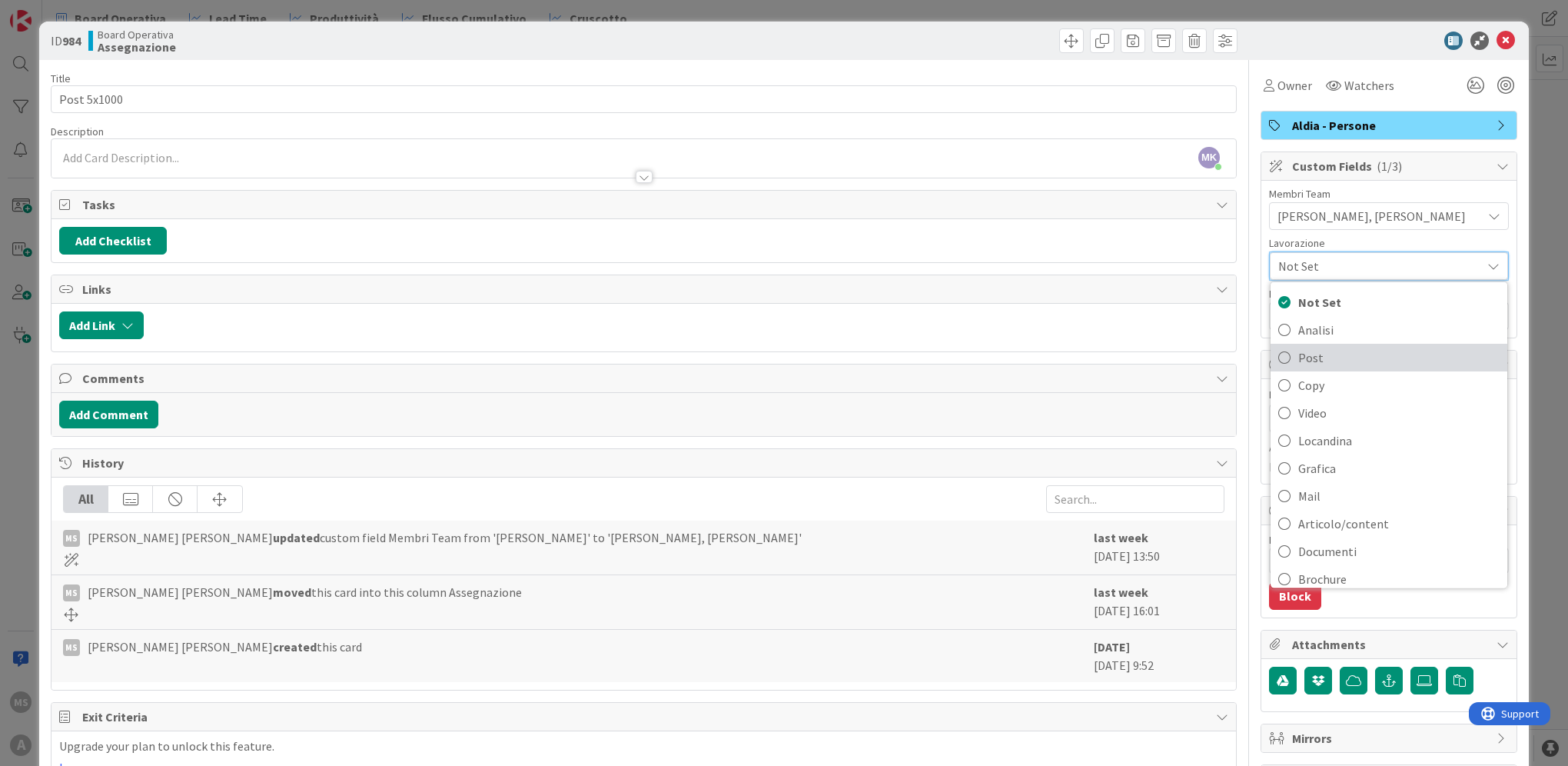
click at [1313, 357] on span "Post" at bounding box center [1399, 357] width 201 height 23
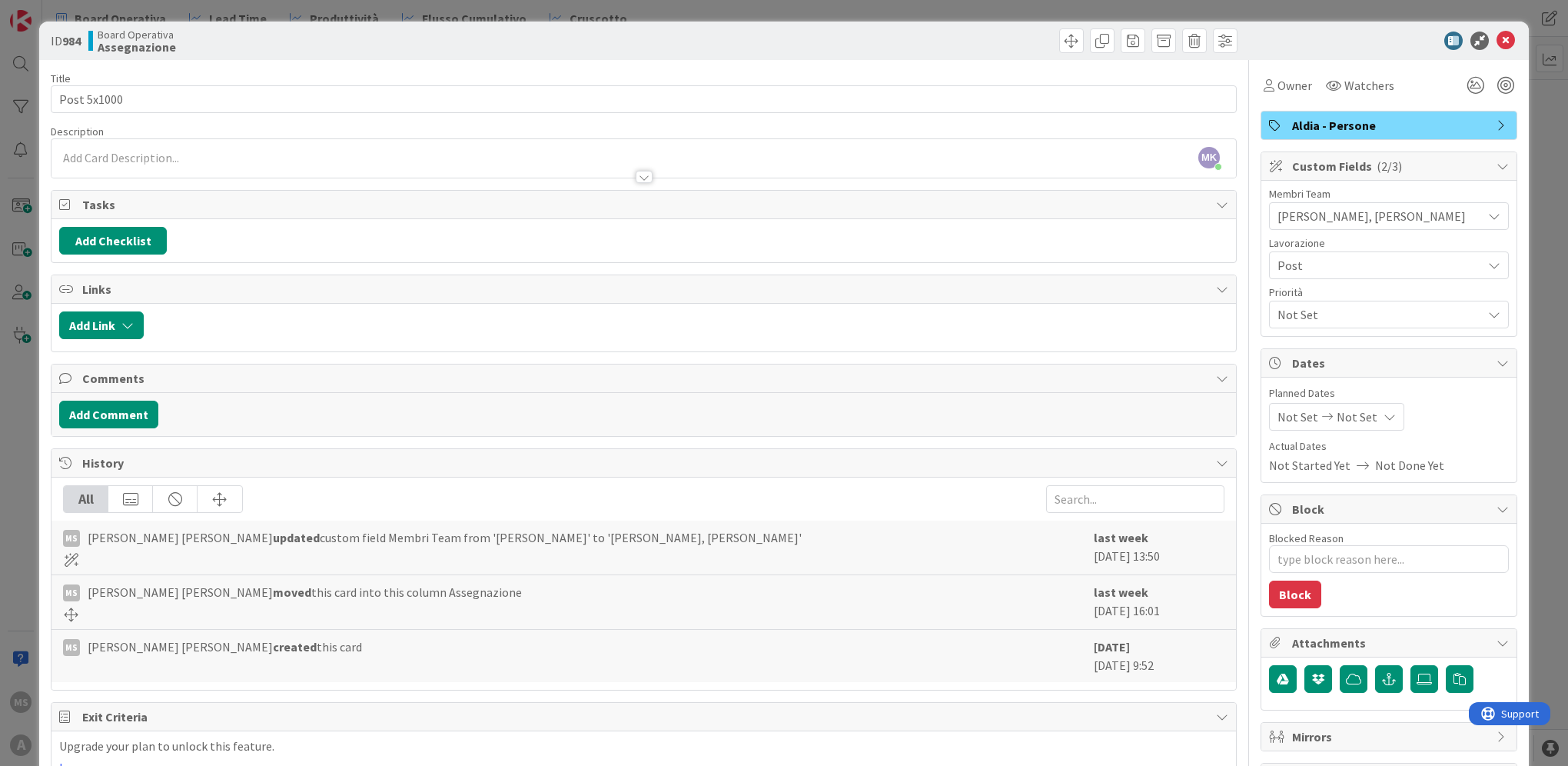
click at [1504, 41] on div at bounding box center [1381, 40] width 272 height 18
click at [1497, 39] on icon at bounding box center [1505, 40] width 18 height 18
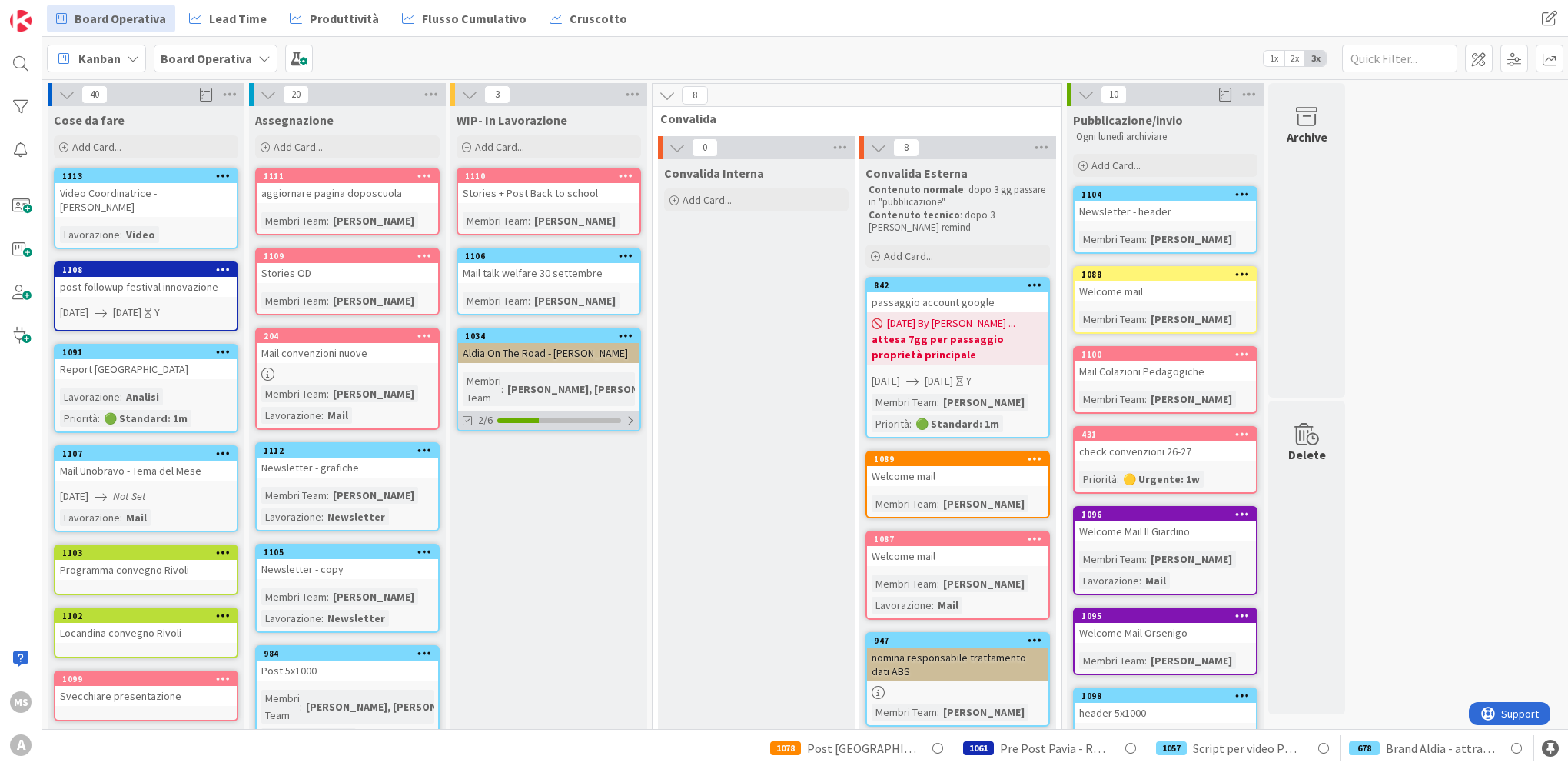
click at [567, 411] on div "2/6" at bounding box center [549, 420] width 181 height 19
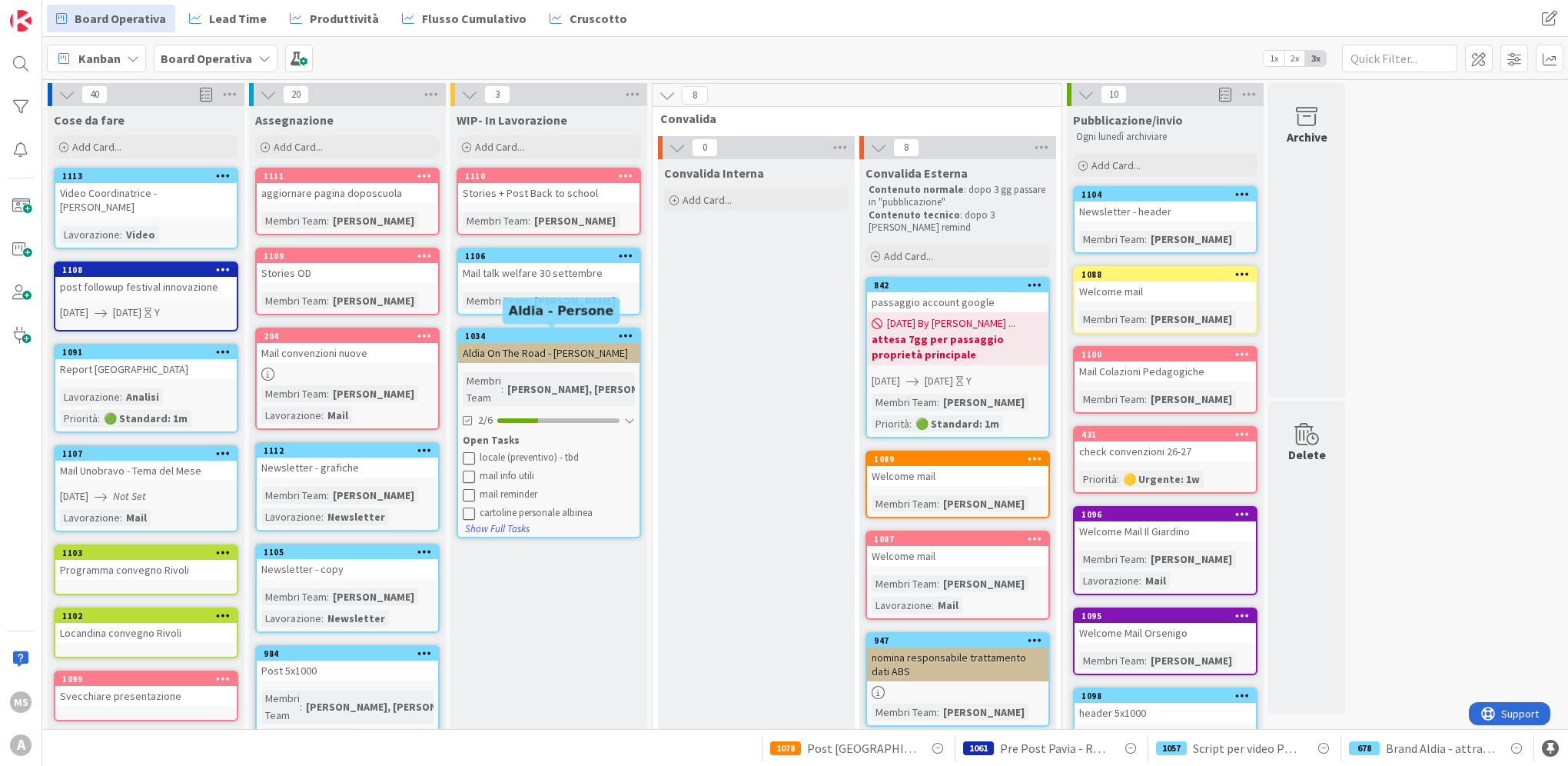
click at [529, 330] on div "1034" at bounding box center [552, 335] width 175 height 11
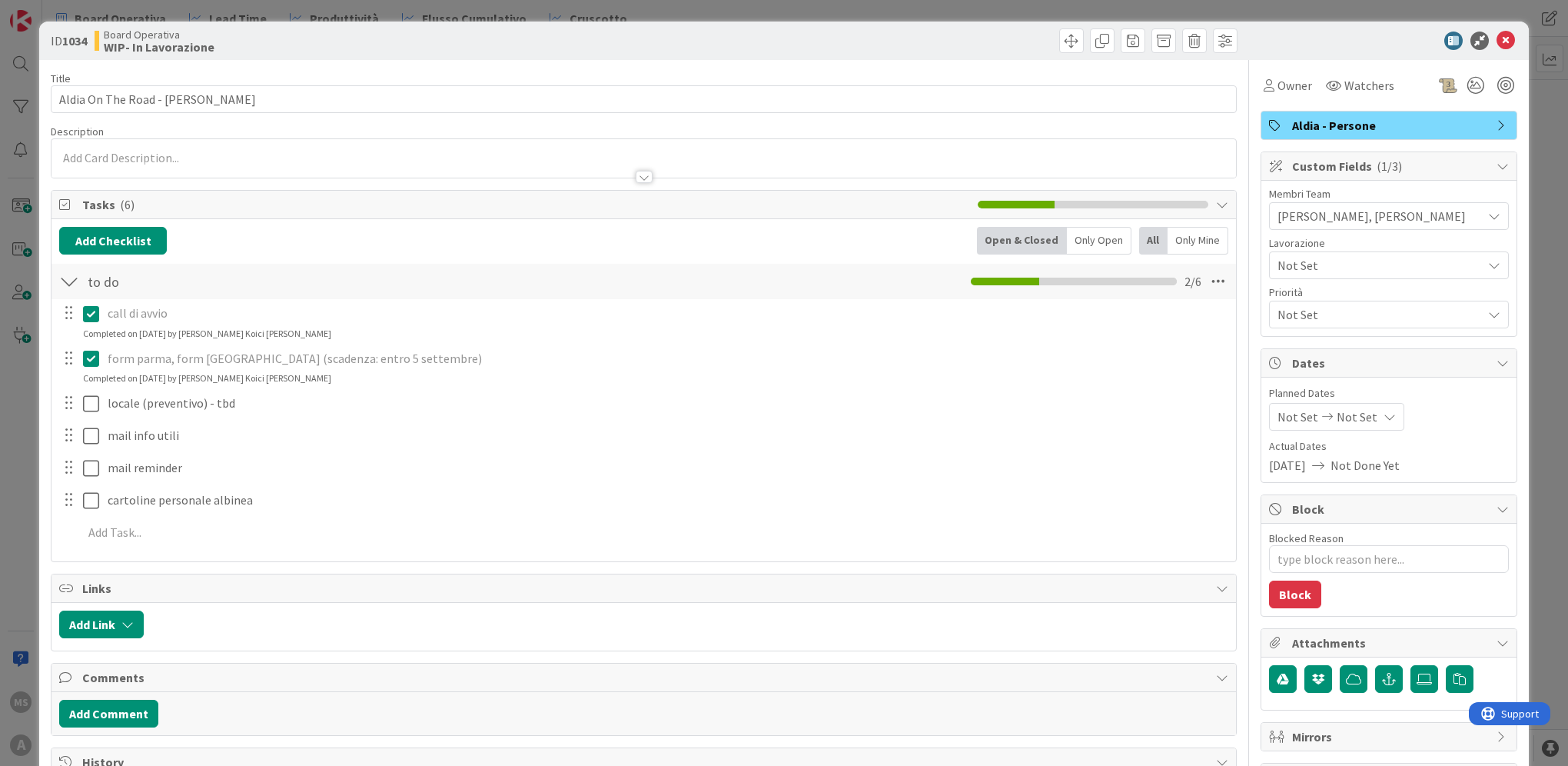
click at [562, 483] on div "call di avvio Update Cancel Completed on 30/07/2025 by Manuele Koici Siciliano …" at bounding box center [644, 425] width 1169 height 253
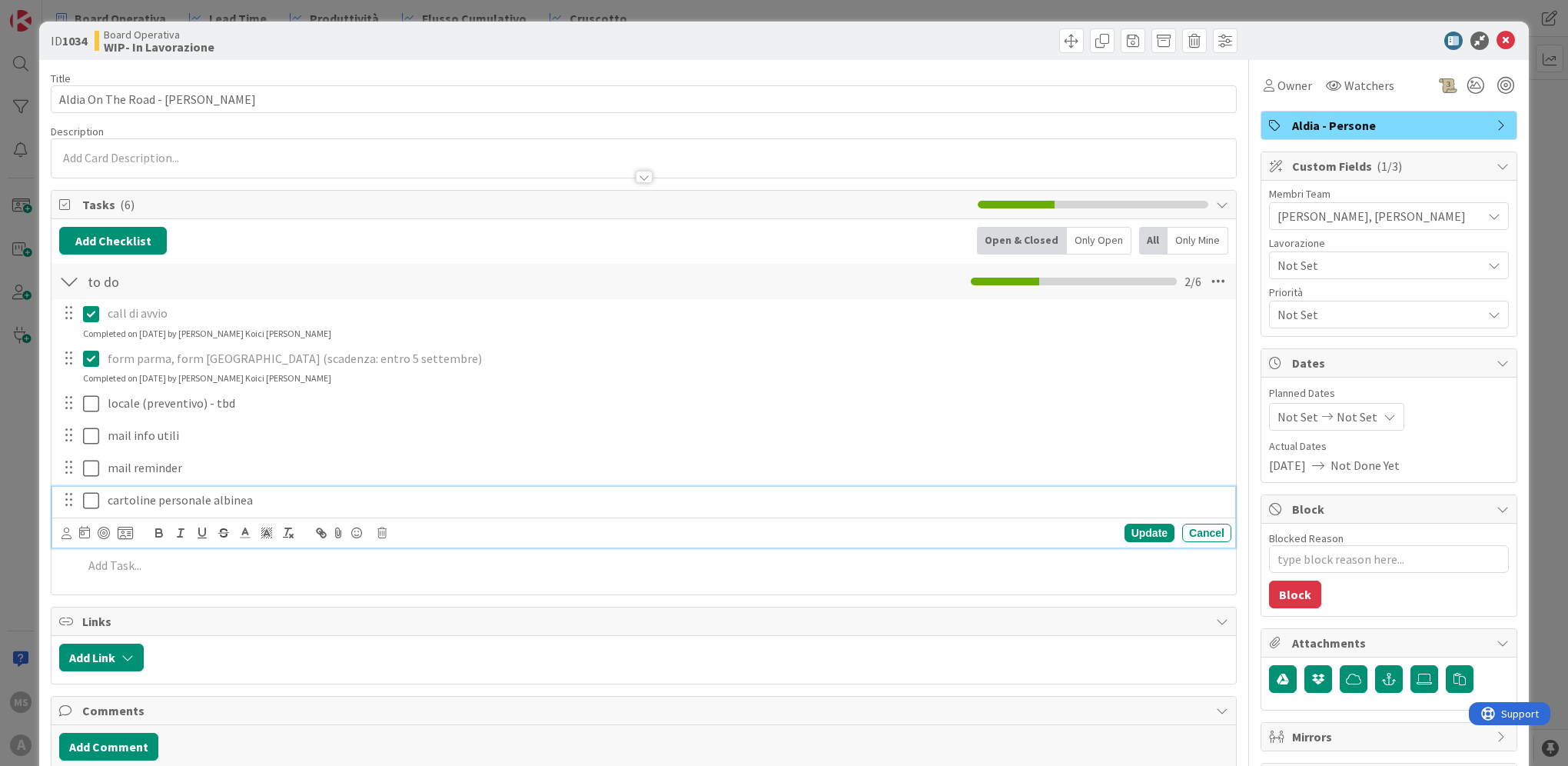
click at [568, 507] on p "cartoline personale albinea" at bounding box center [667, 500] width 1117 height 18
type textarea "x"
click at [383, 532] on icon at bounding box center [382, 532] width 10 height 11
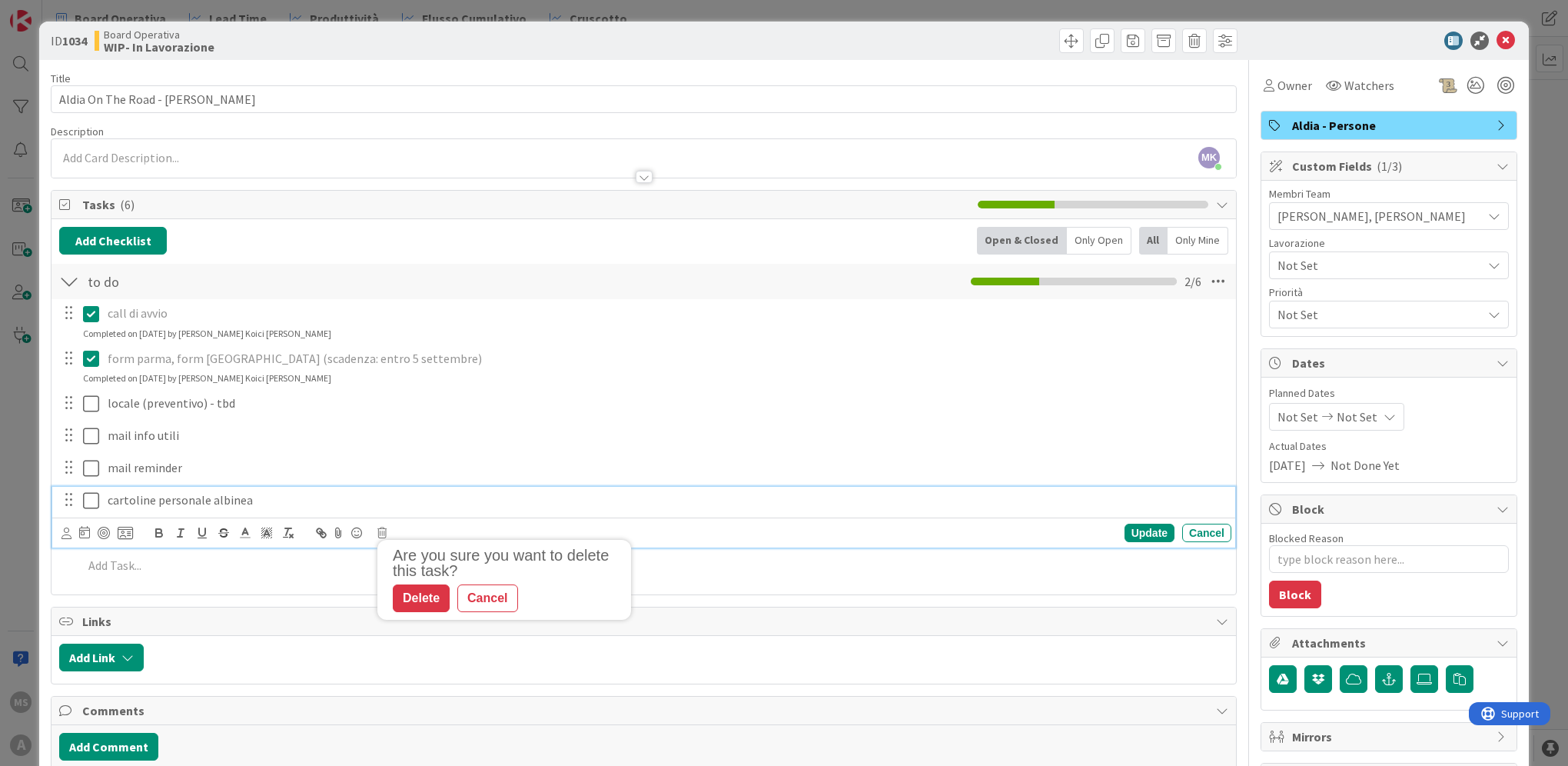
click at [375, 501] on p "cartoline personale albinea" at bounding box center [667, 500] width 1117 height 18
click at [378, 536] on icon at bounding box center [382, 532] width 10 height 11
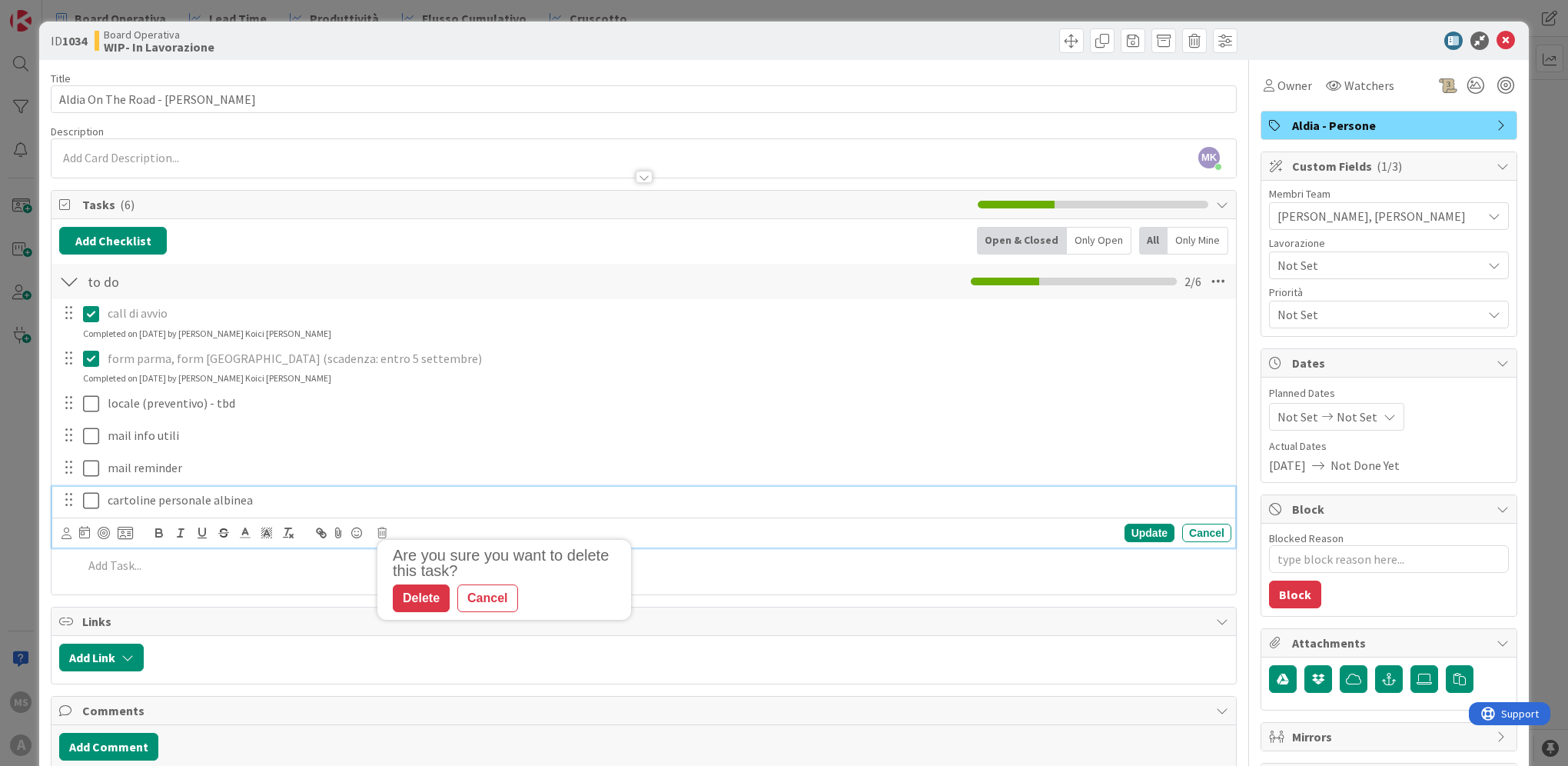
click at [290, 504] on p "cartoline personale albinea" at bounding box center [667, 500] width 1117 height 18
click at [378, 527] on icon at bounding box center [382, 532] width 10 height 11
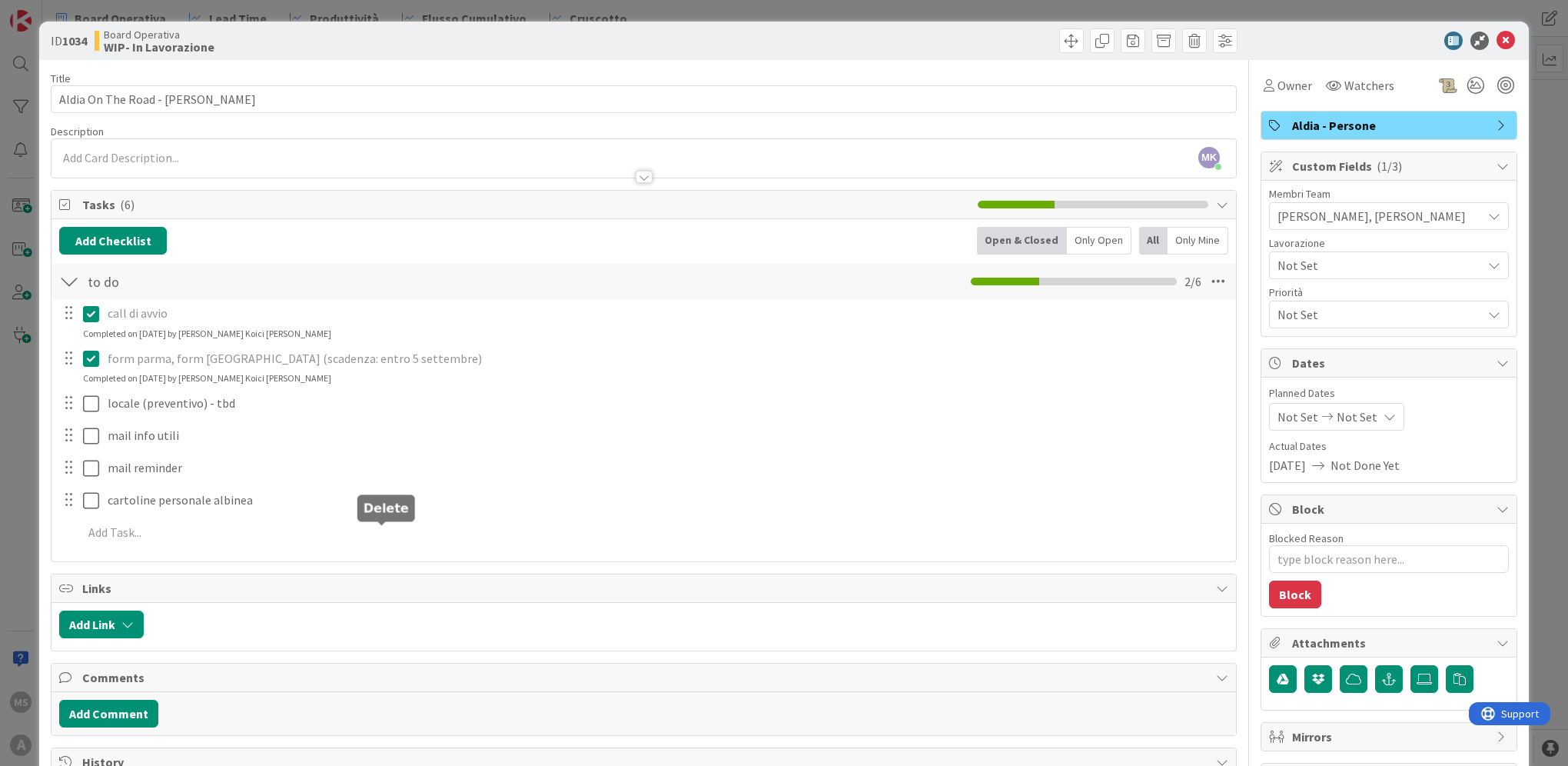
type textarea "x"
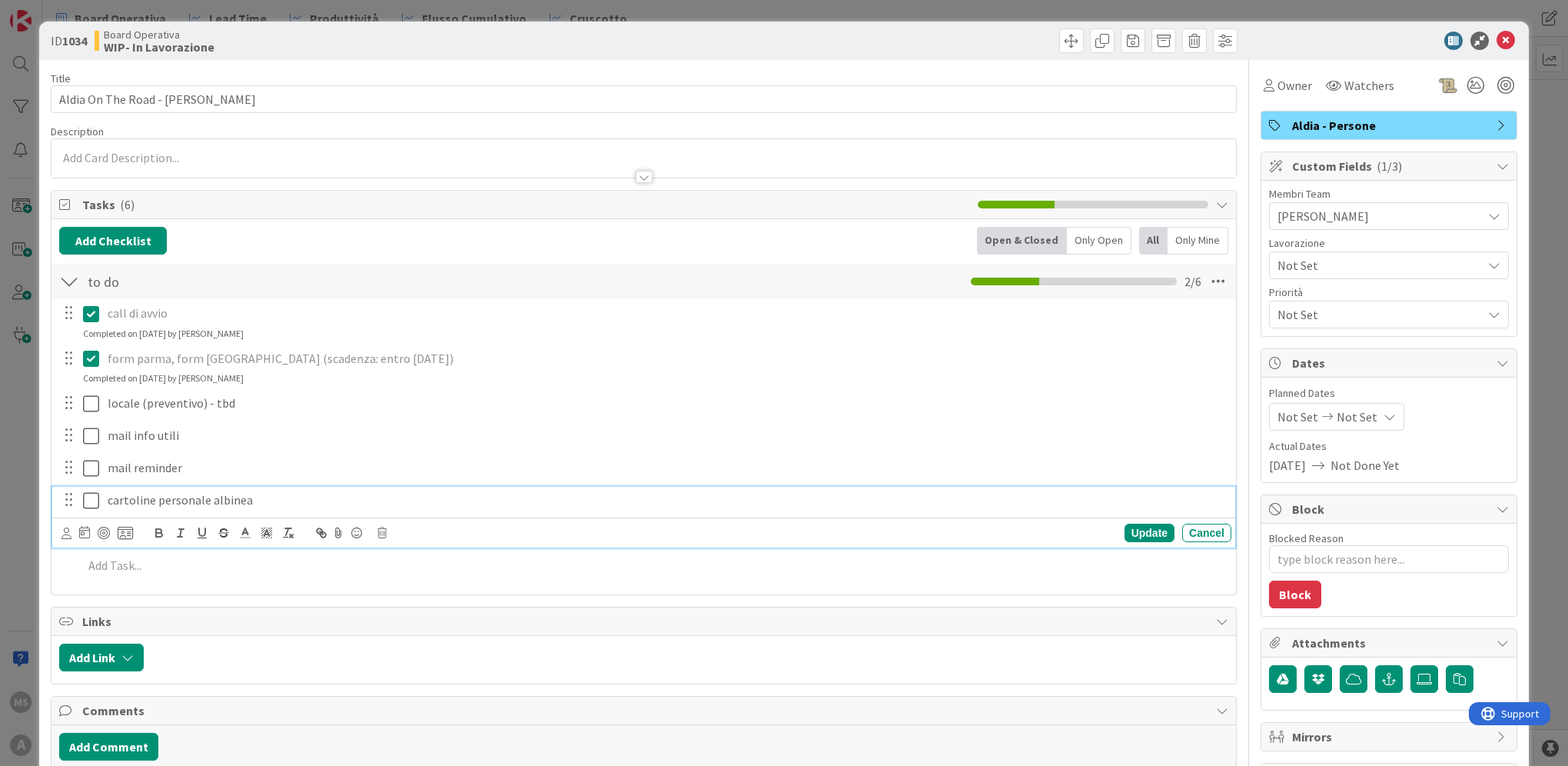
click at [296, 506] on p "cartoline personale albinea" at bounding box center [667, 500] width 1117 height 18
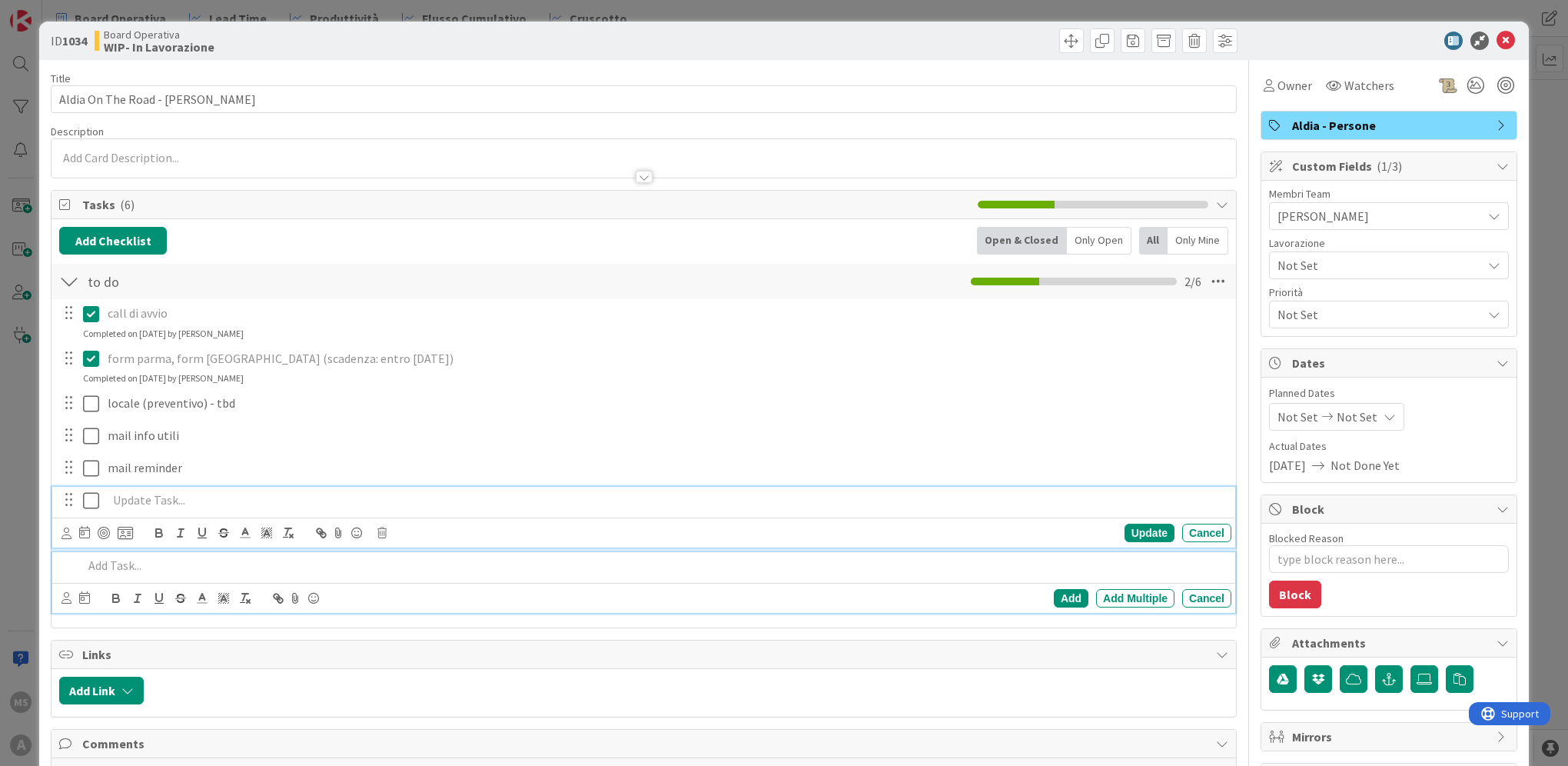
drag, startPoint x: 372, startPoint y: 574, endPoint x: 376, endPoint y: 585, distance: 11.7
click at [376, 585] on div "Add Add Multiple Cancel" at bounding box center [644, 583] width 1183 height 61
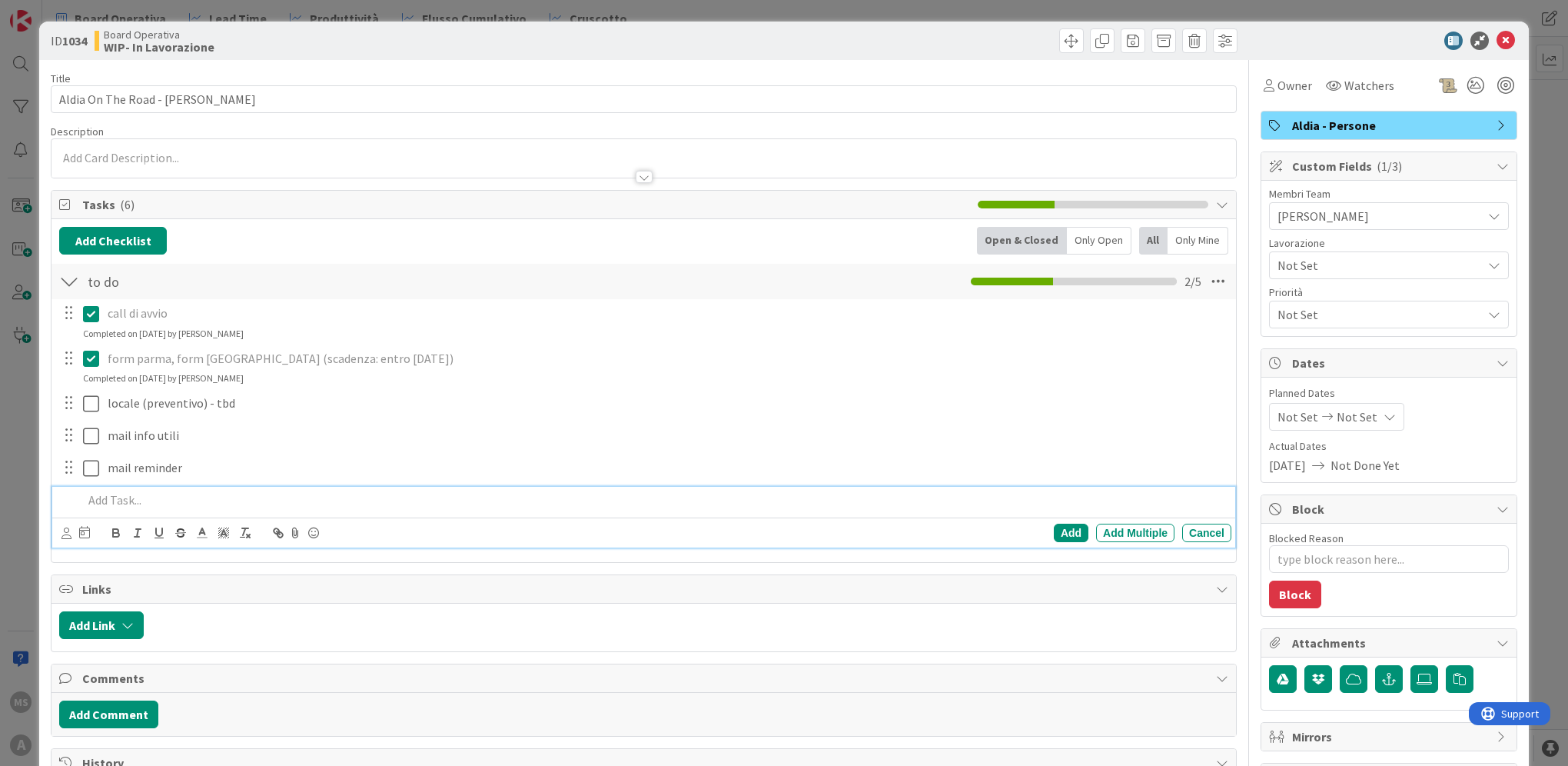
type textarea "x"
click at [1504, 35] on icon at bounding box center [1505, 40] width 18 height 18
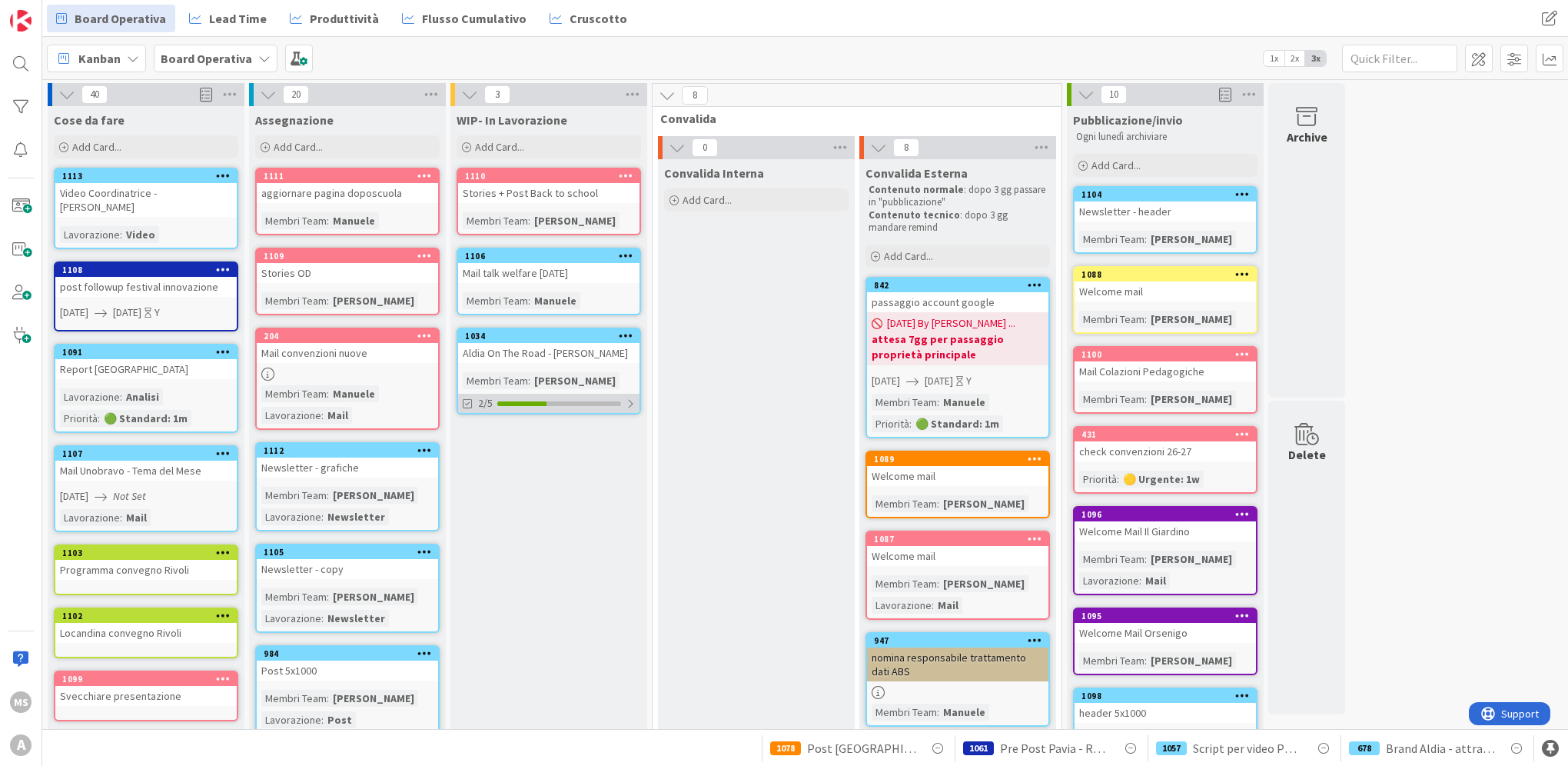
click at [625, 406] on div at bounding box center [630, 403] width 10 height 12
click at [507, 497] on button "Show Full Tasks" at bounding box center [497, 494] width 66 height 17
click at [503, 497] on button "Hide Full Tasks" at bounding box center [495, 494] width 61 height 17
click at [795, 396] on div "Convalida Interna Add Card..." at bounding box center [756, 734] width 197 height 1151
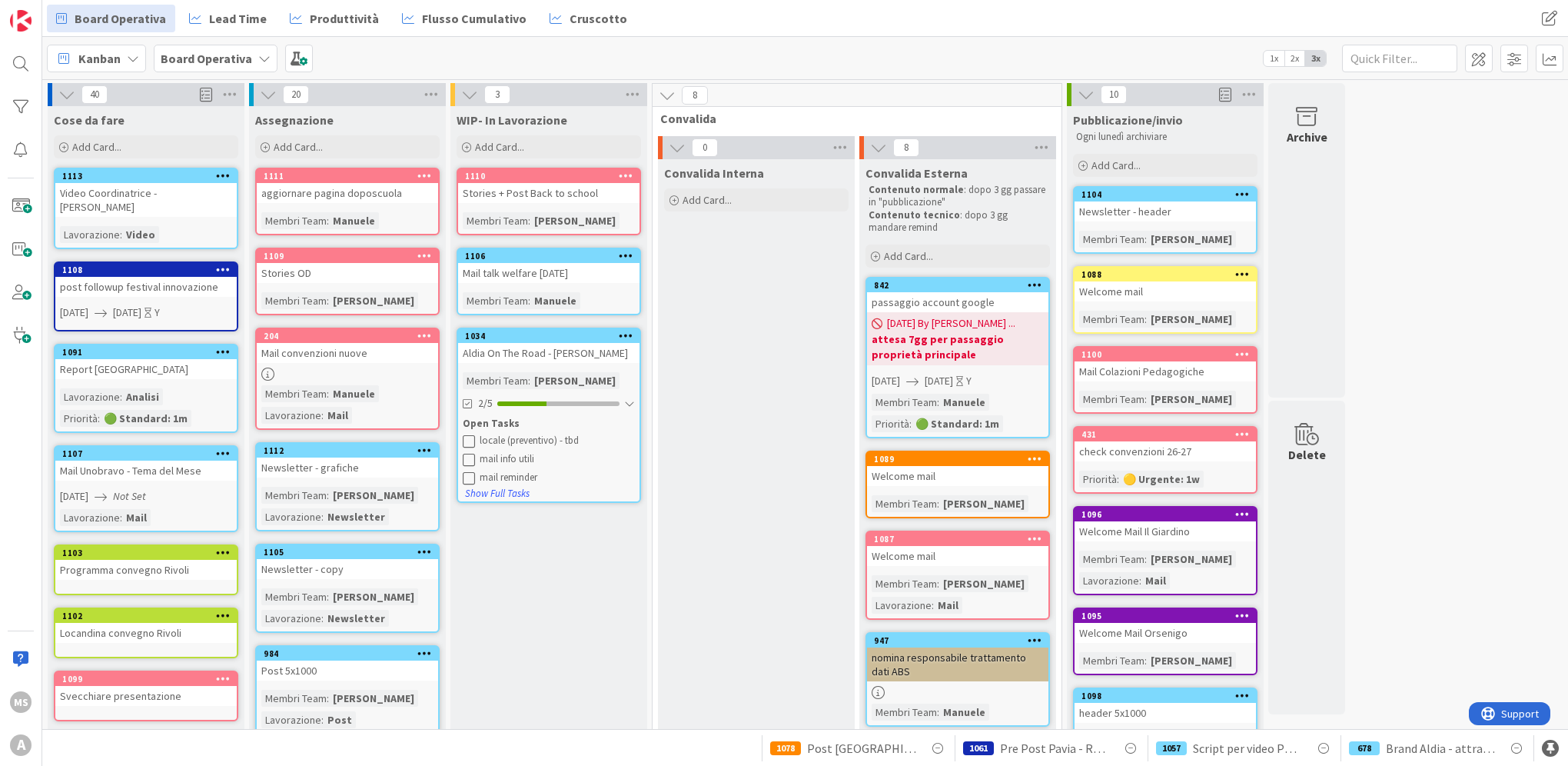
click at [791, 404] on div "Convalida Interna Add Card..." at bounding box center [756, 734] width 197 height 1151
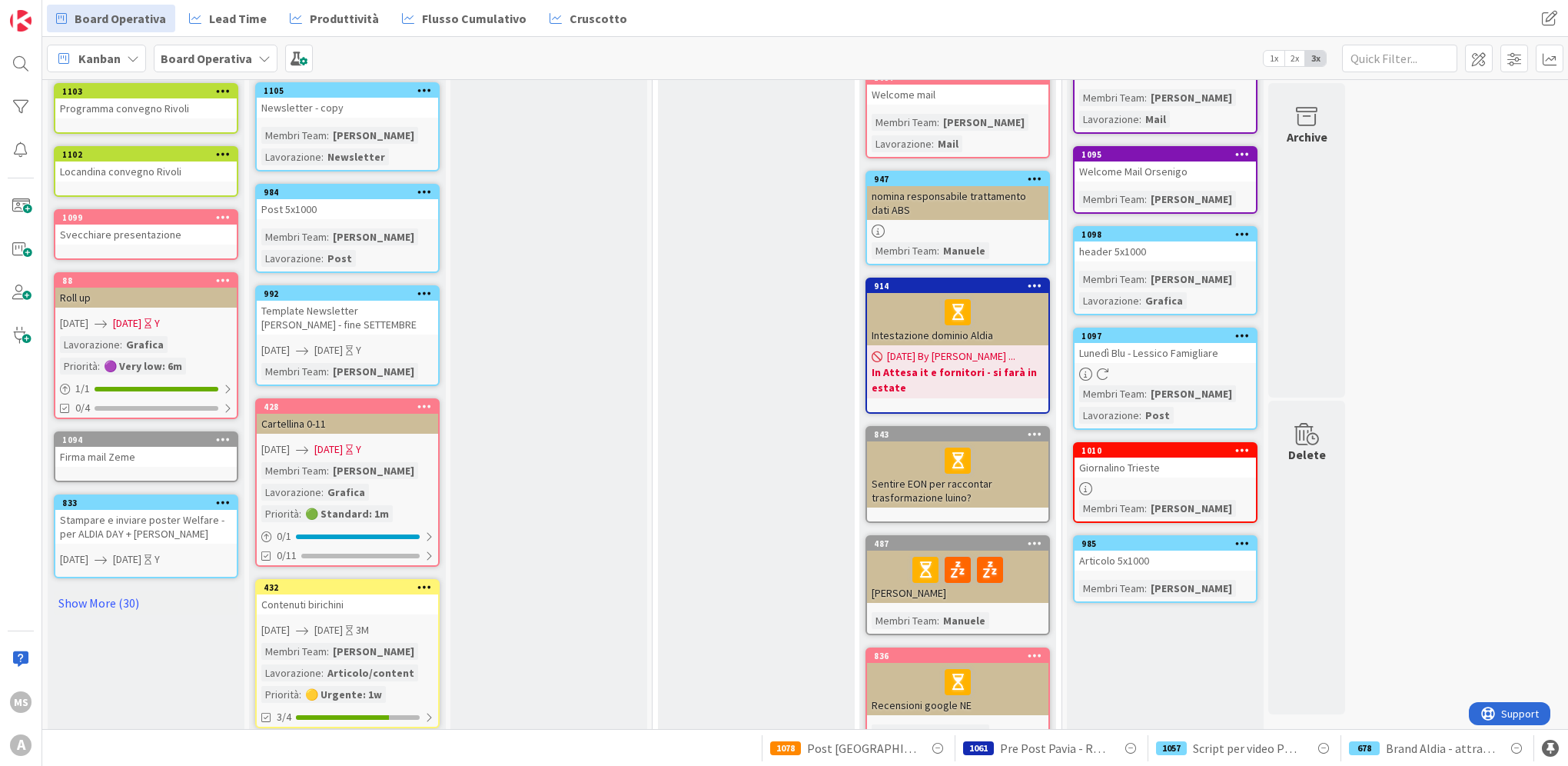
scroll to position [590, 0]
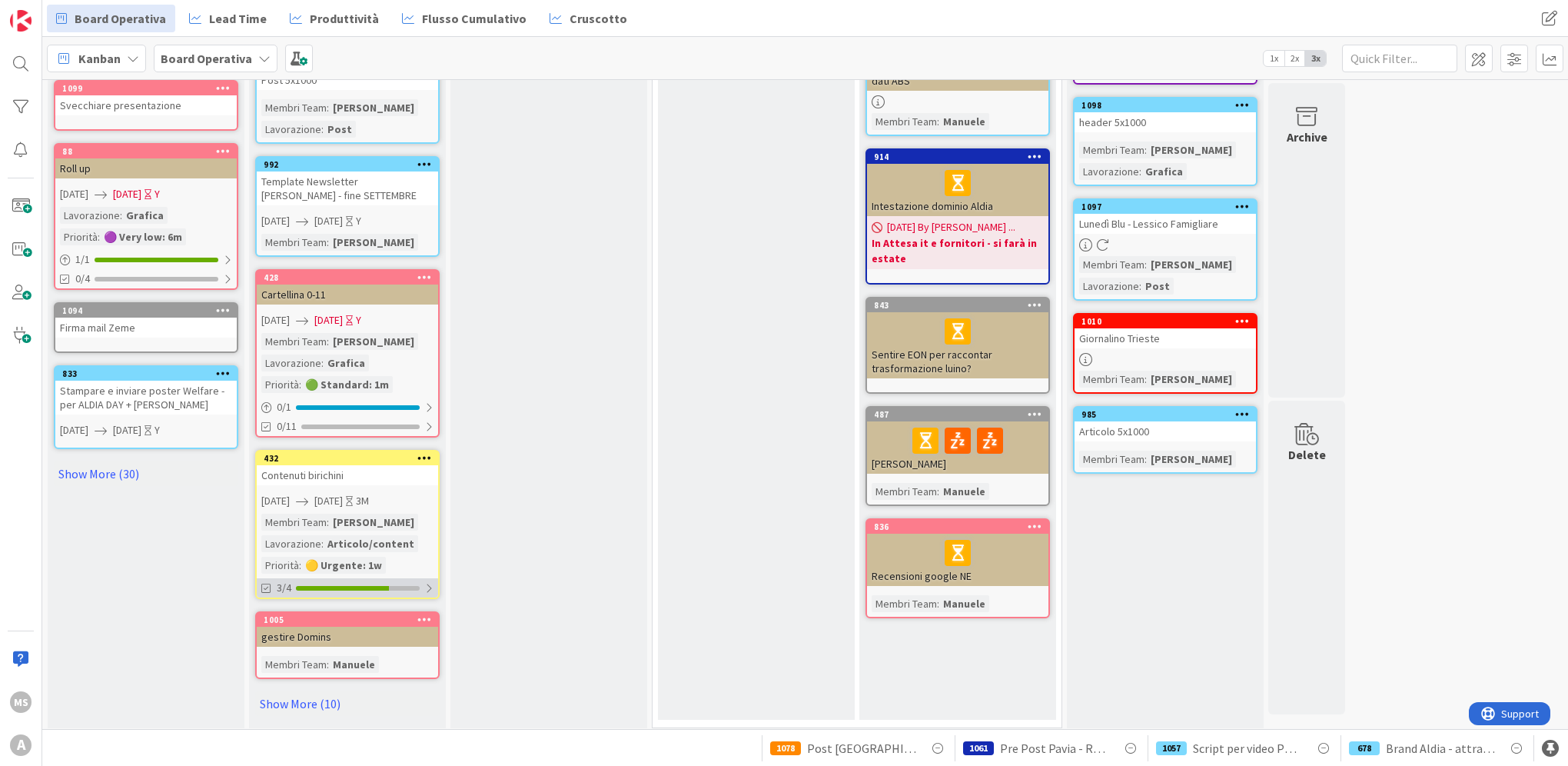
click at [365, 589] on div "3/4" at bounding box center [348, 587] width 181 height 19
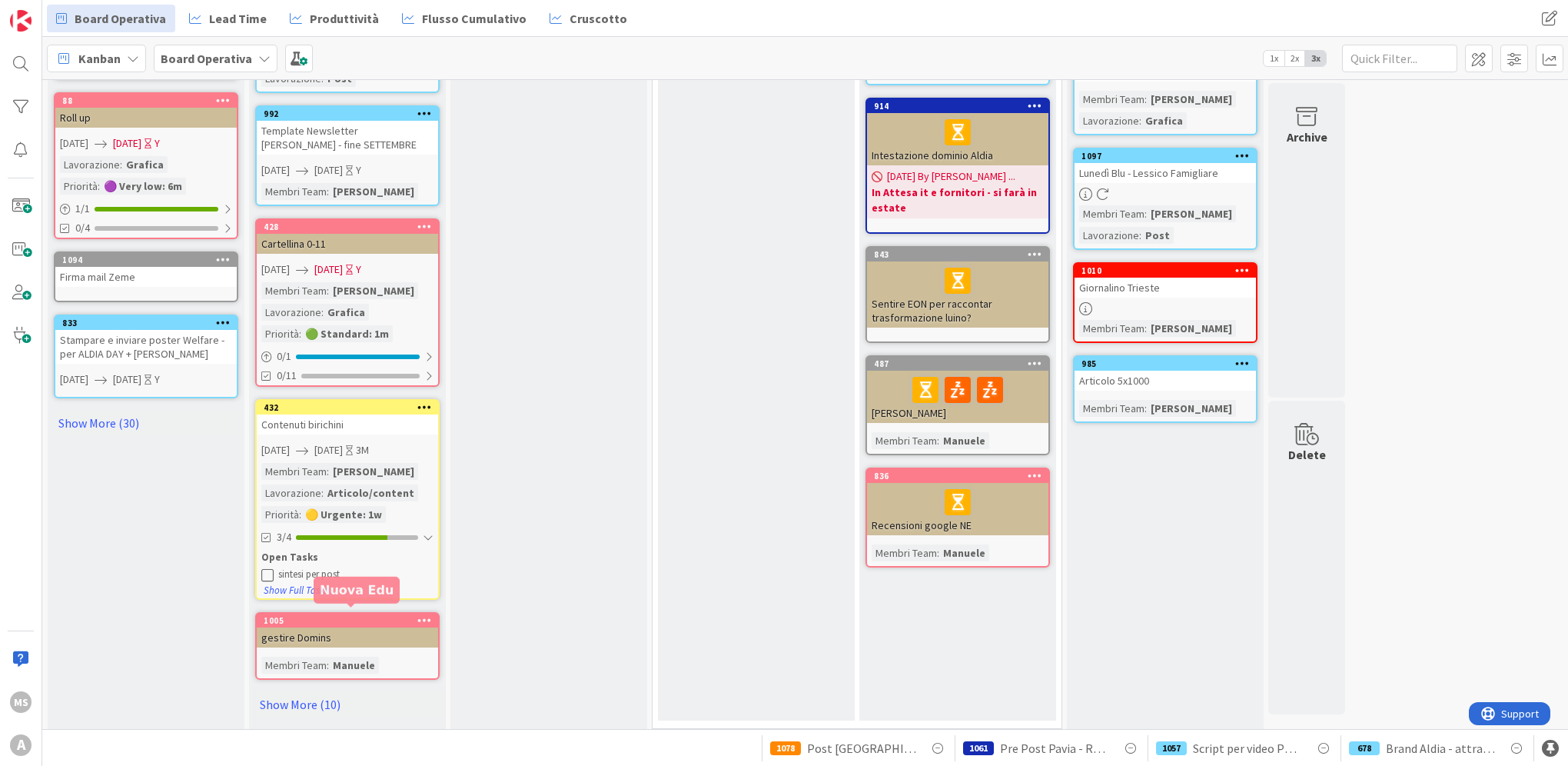
scroll to position [642, 0]
click at [278, 695] on link "Show More (10)" at bounding box center [347, 704] width 184 height 25
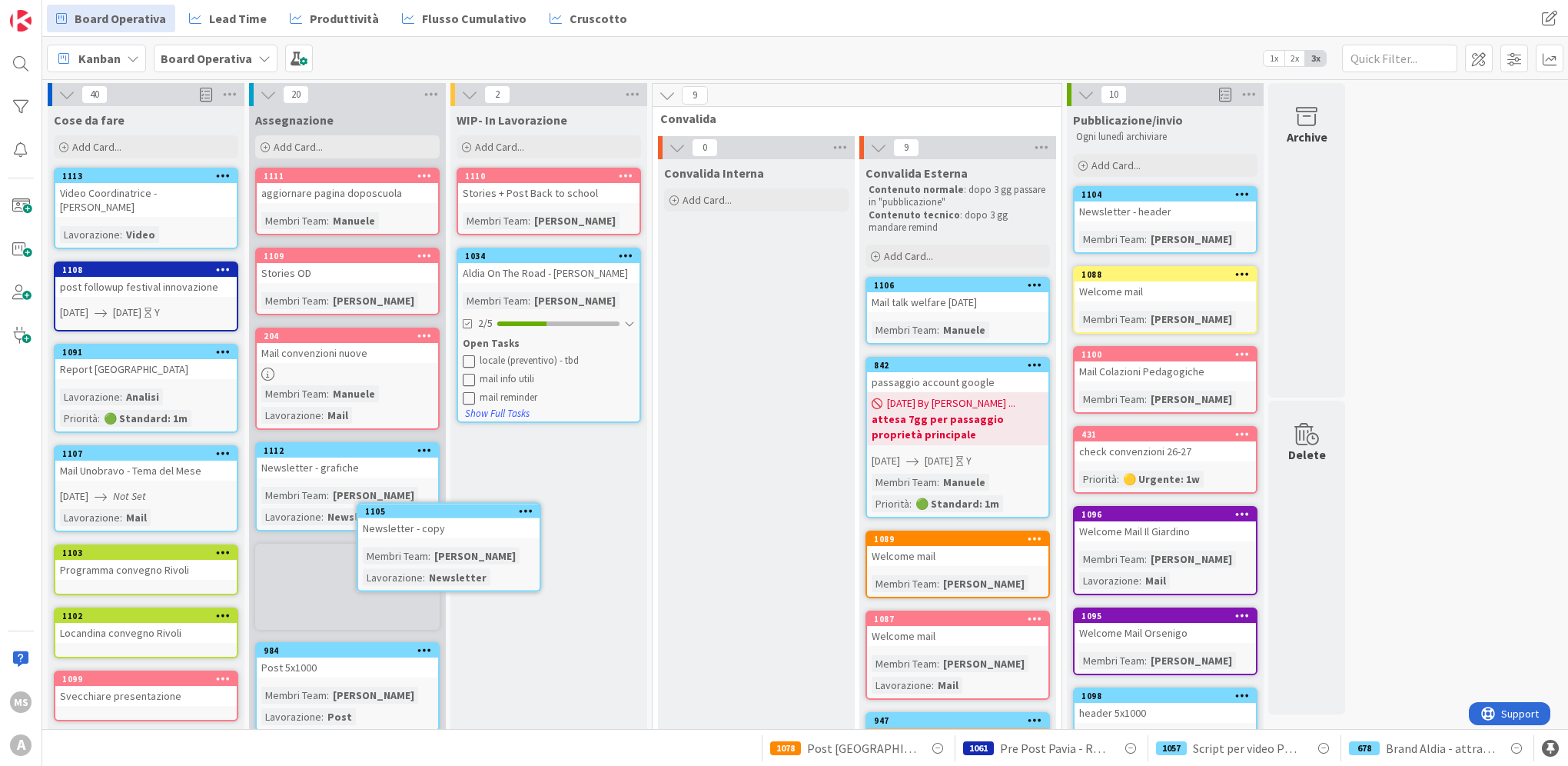
scroll to position [6, 0]
